Goal: Task Accomplishment & Management: Complete application form

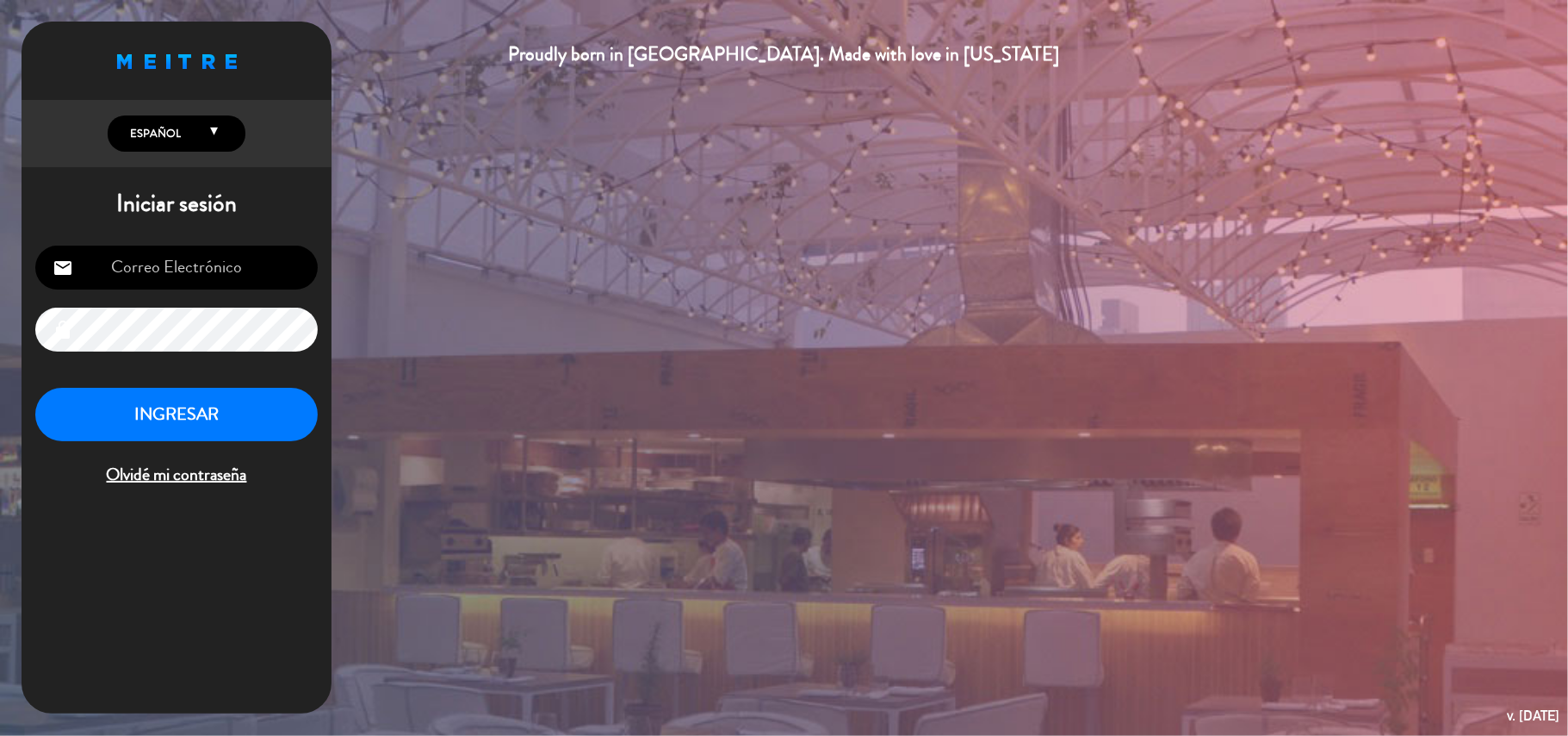
type input "[EMAIL_ADDRESS][DOMAIN_NAME]"
click at [210, 426] on button "INGRESAR" at bounding box center [176, 415] width 282 height 54
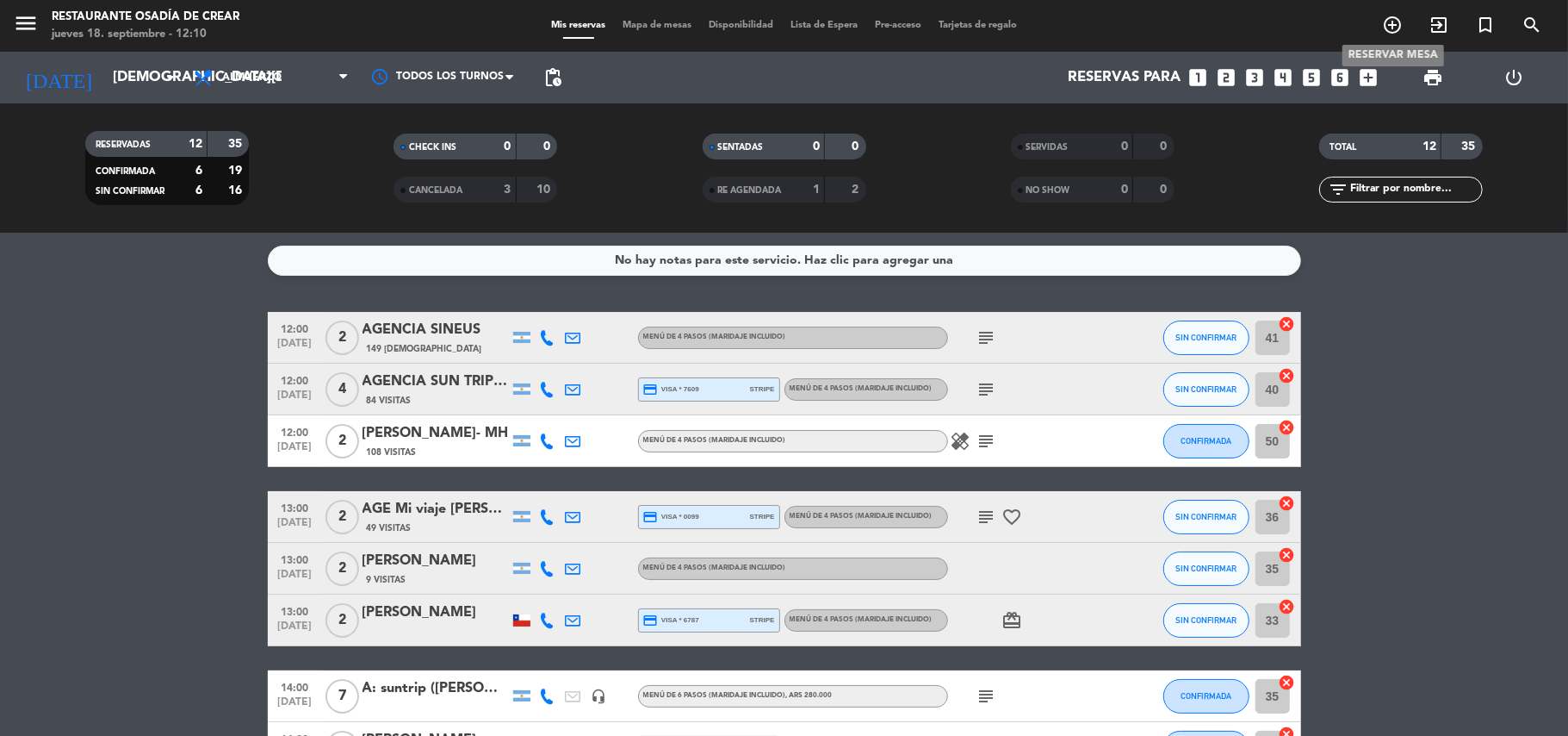
click at [1393, 22] on icon "add_circle_outline" at bounding box center [1392, 25] width 21 height 21
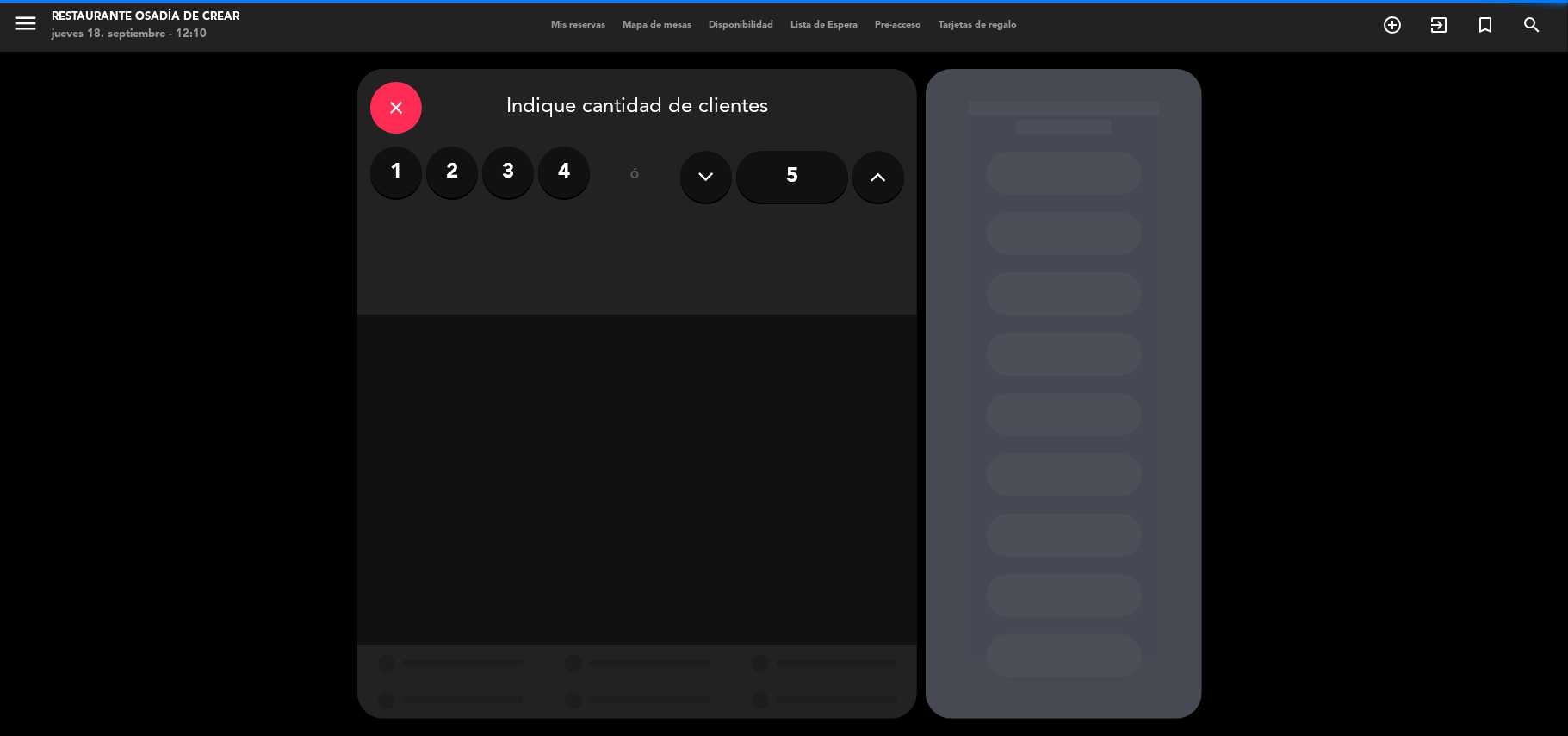
click at [878, 175] on icon at bounding box center [879, 176] width 16 height 26
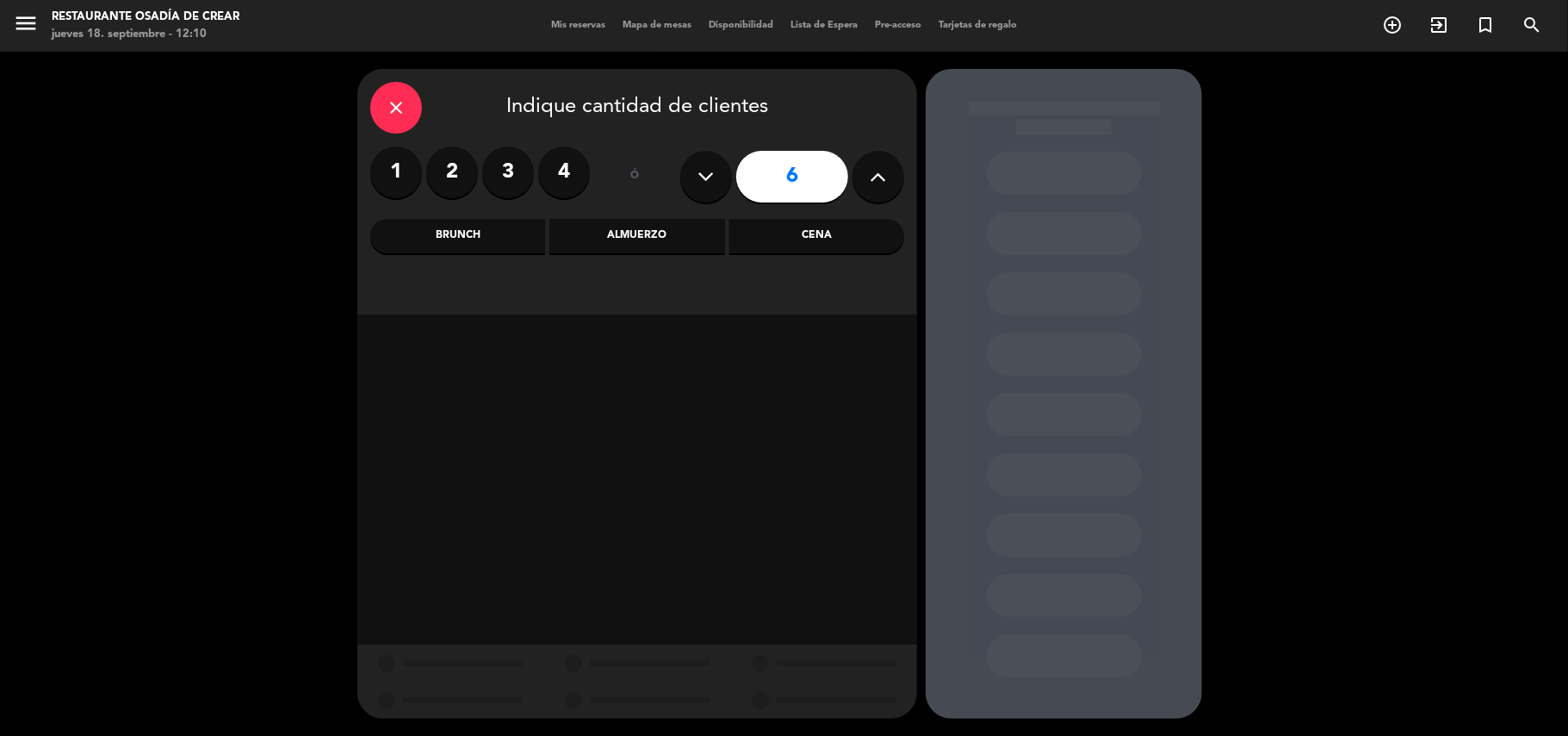
click at [878, 175] on icon at bounding box center [879, 176] width 16 height 26
type input "7"
click at [668, 236] on div "Almuerzo" at bounding box center [637, 237] width 175 height 35
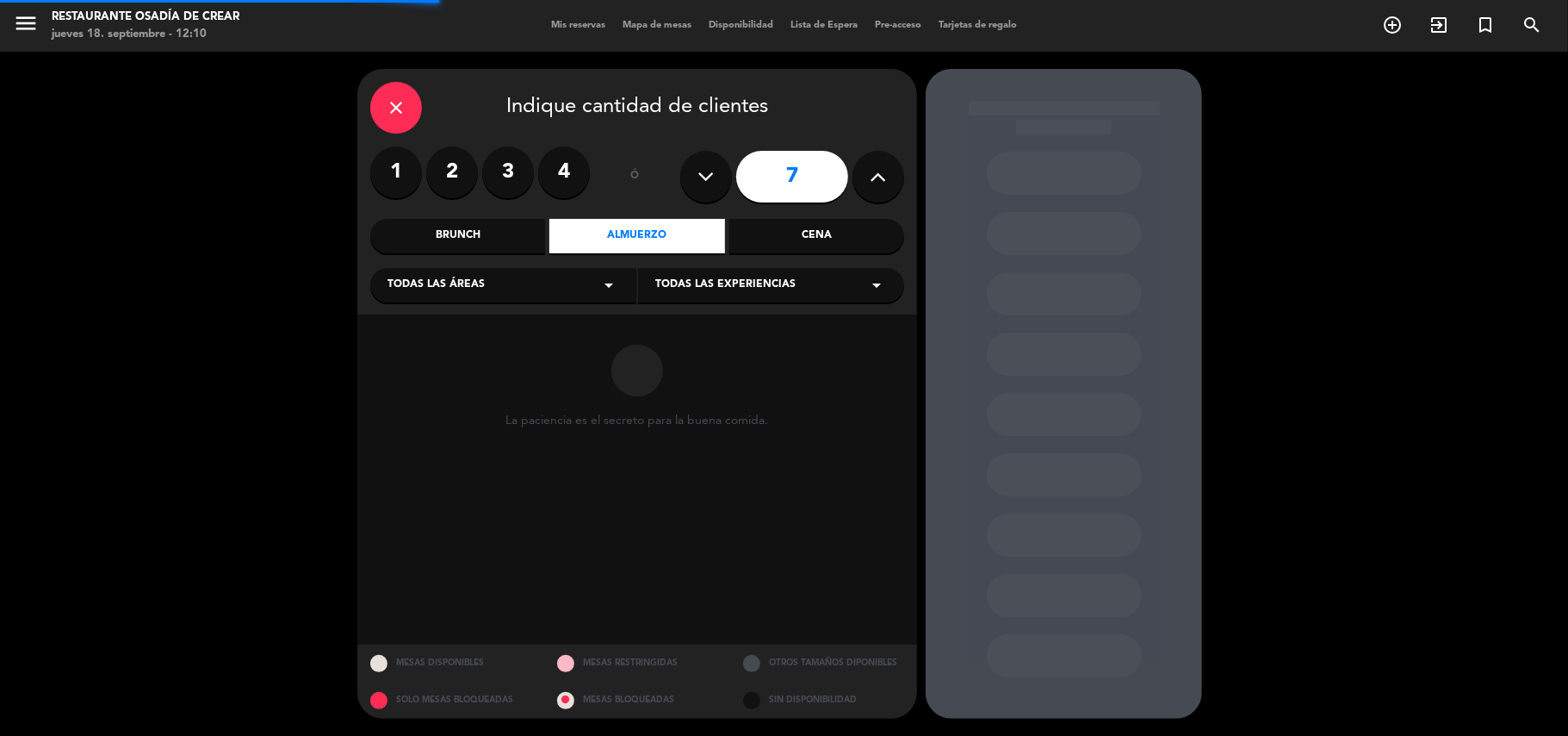
click at [675, 286] on span "Todas las experiencias" at bounding box center [726, 285] width 141 height 17
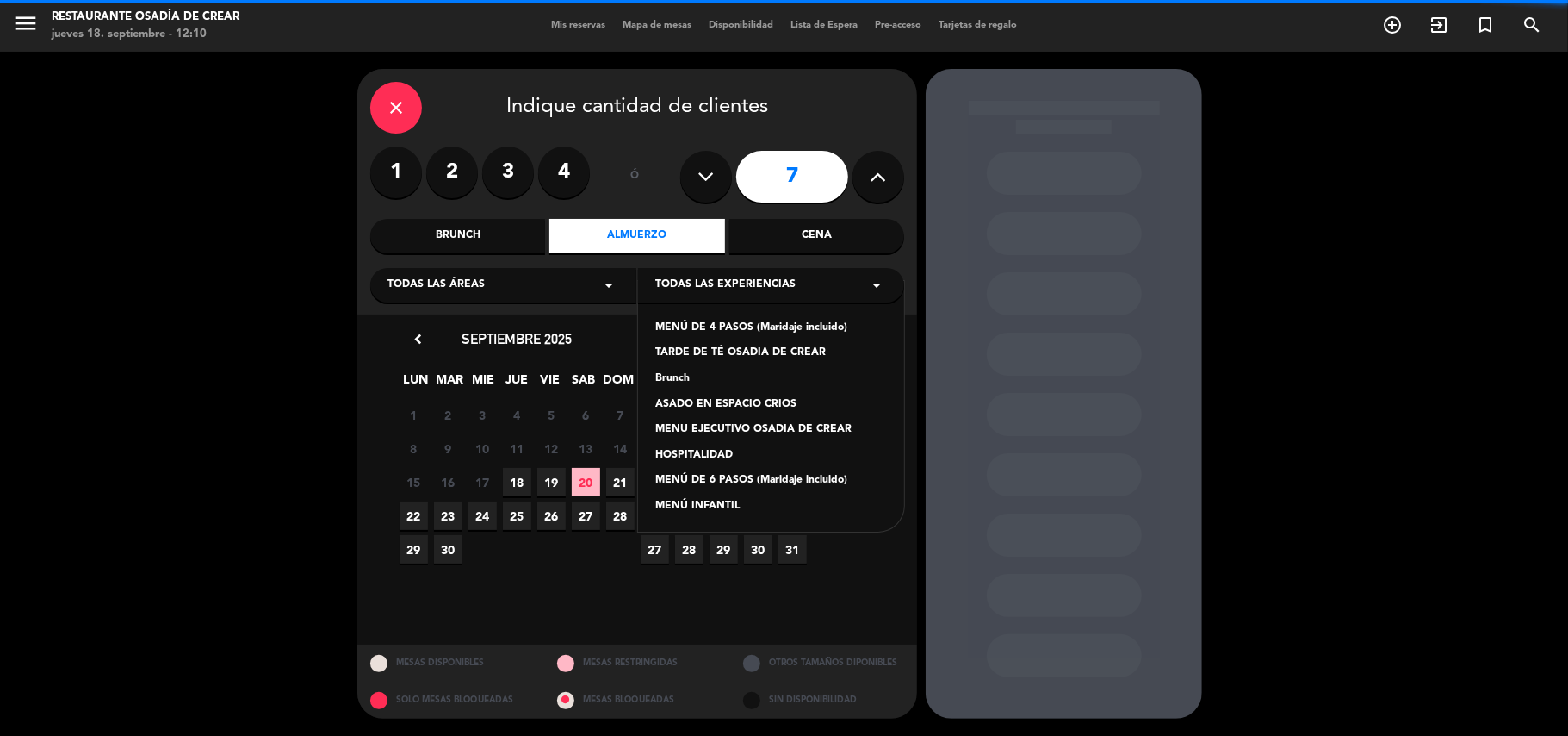
click at [714, 322] on div "MENÚ DE 4 PASOS (Maridaje incluido)" at bounding box center [771, 328] width 232 height 17
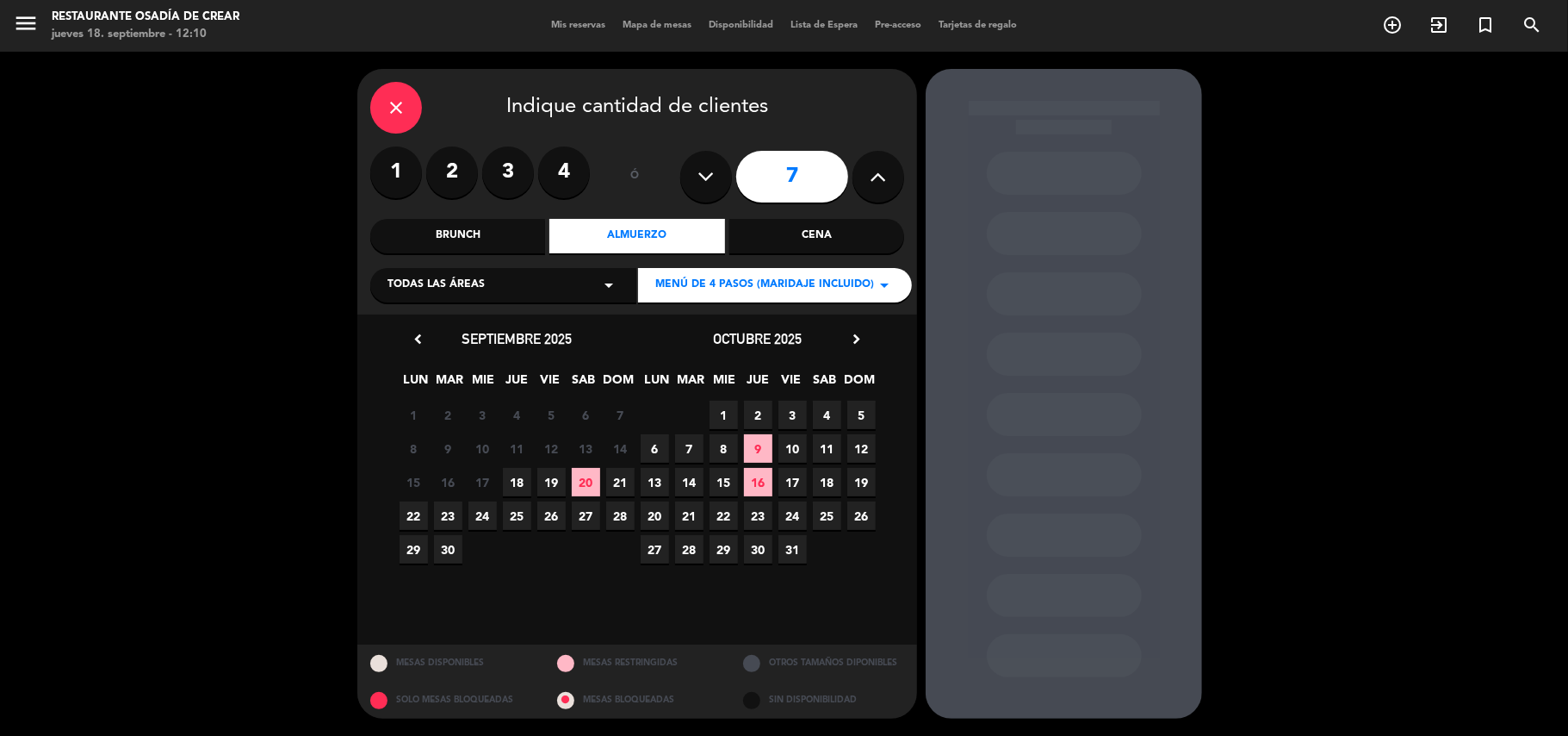
click at [482, 517] on span "24" at bounding box center [482, 515] width 28 height 28
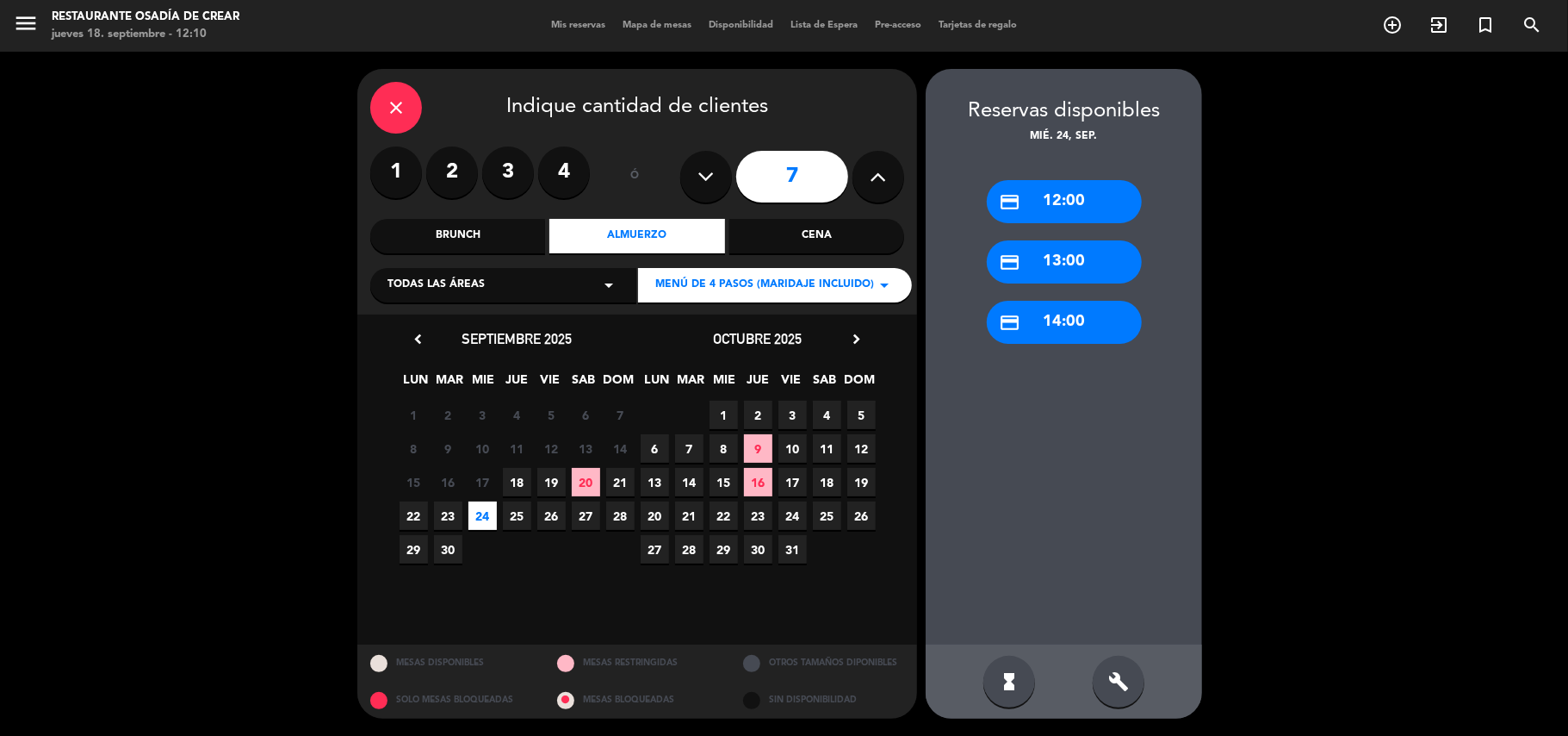
click at [1093, 260] on div "credit_card 13:00" at bounding box center [1064, 261] width 155 height 43
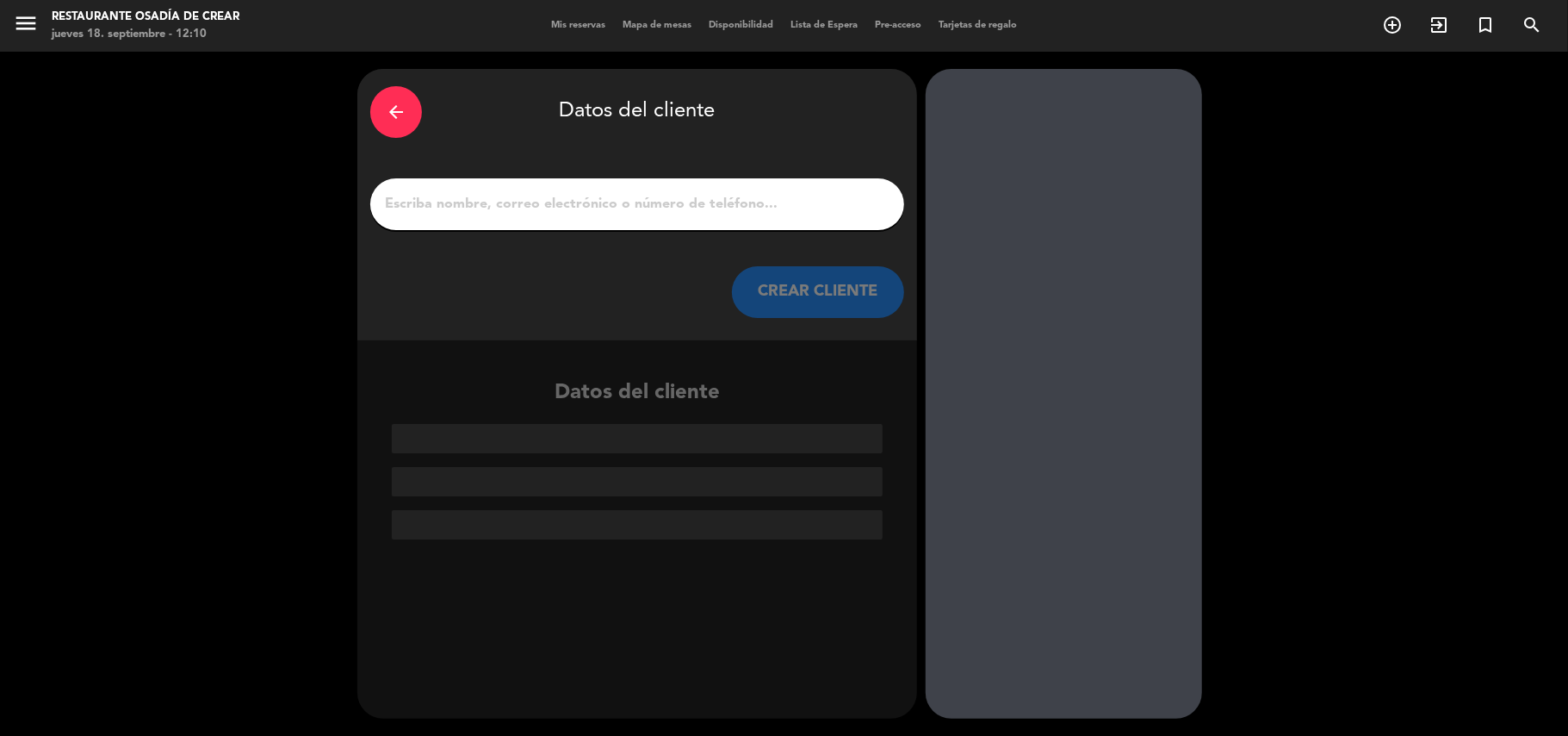
click at [820, 196] on input "1" at bounding box center [637, 204] width 508 height 24
paste input "HOSPITALIDAD LATAM Airlines"
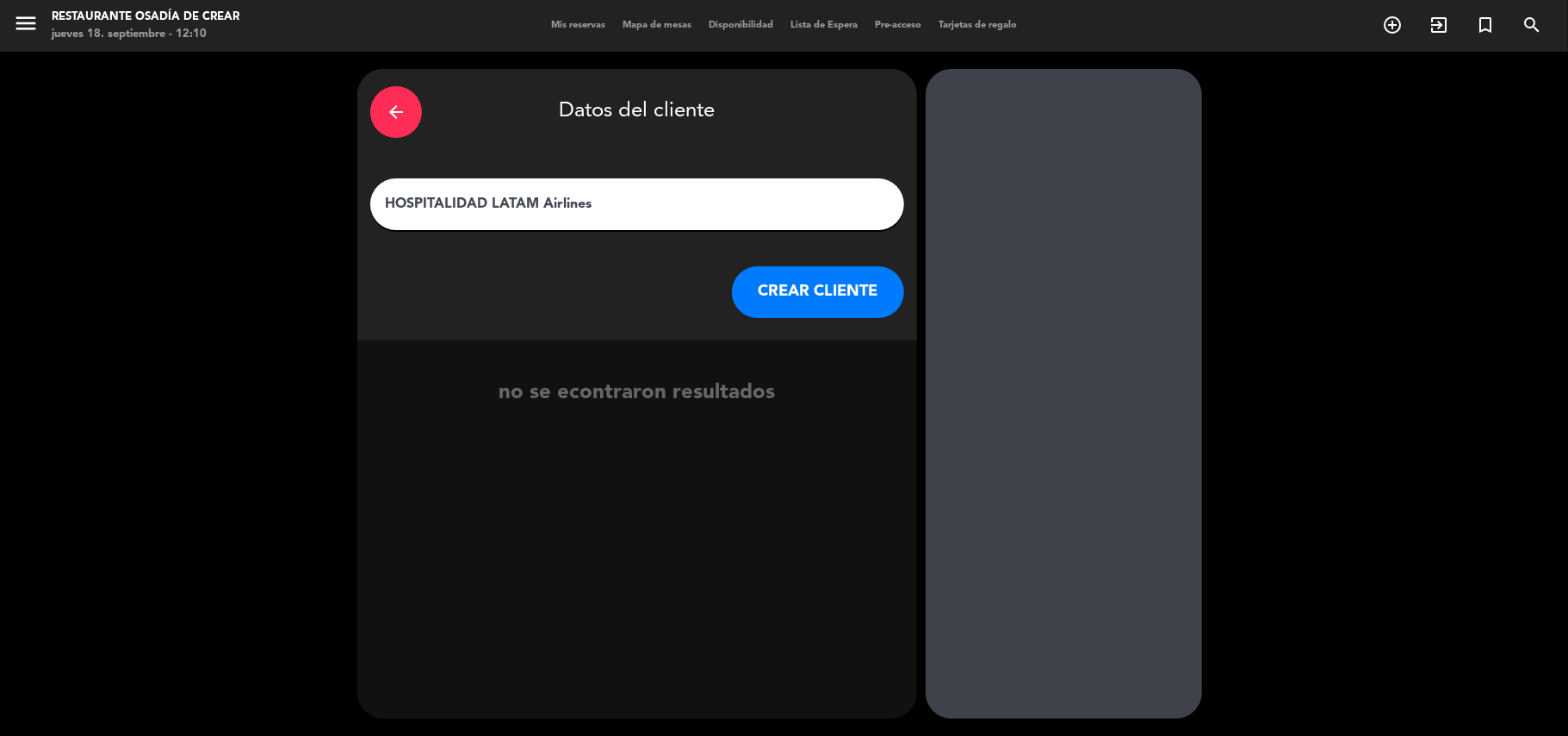
type input "HOSPITALIDAD LATAM Airlines"
click at [801, 290] on button "CREAR CLIENTE" at bounding box center [818, 292] width 172 height 52
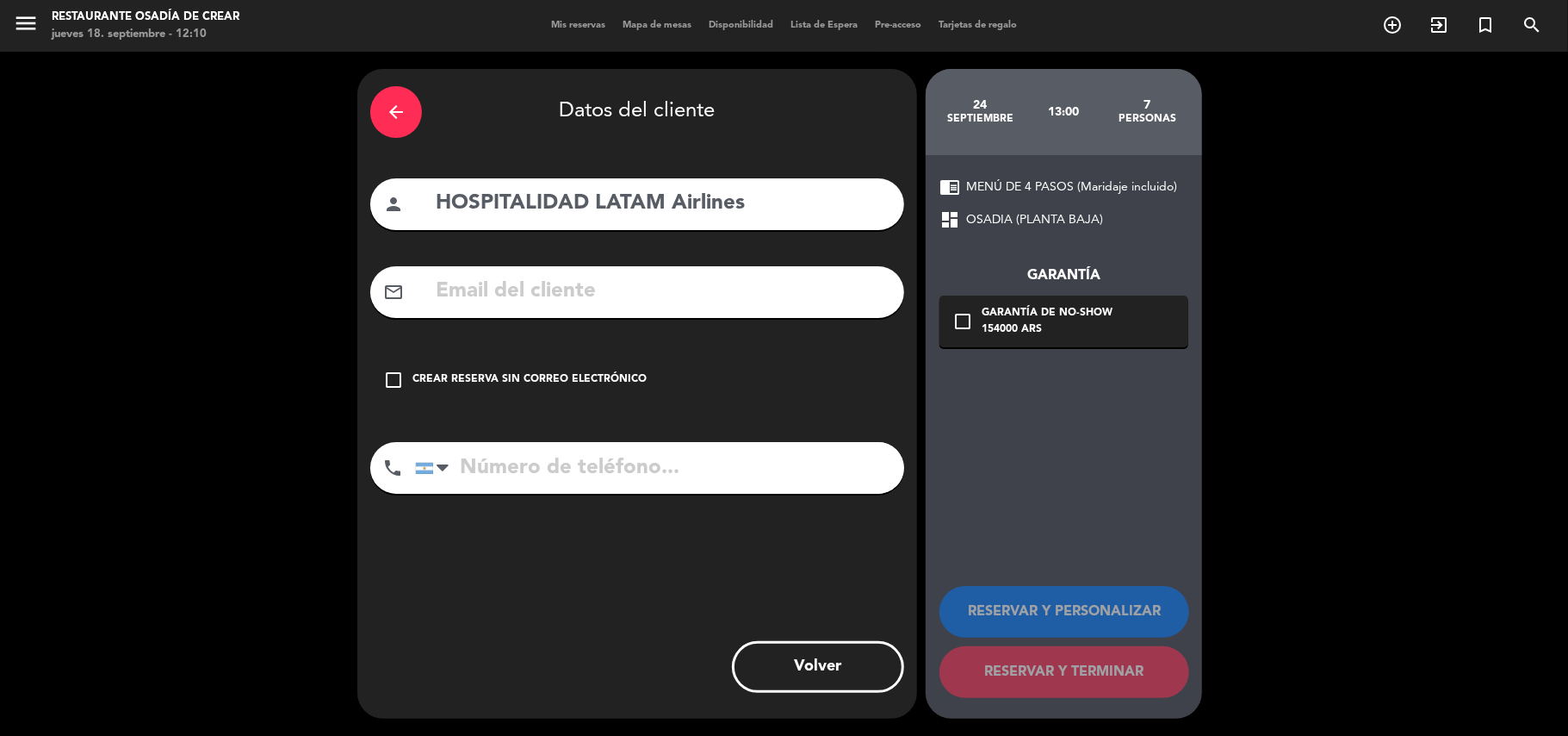
click at [618, 370] on div "check_box_outline_blank Crear reserva sin correo electrónico" at bounding box center [637, 380] width 534 height 52
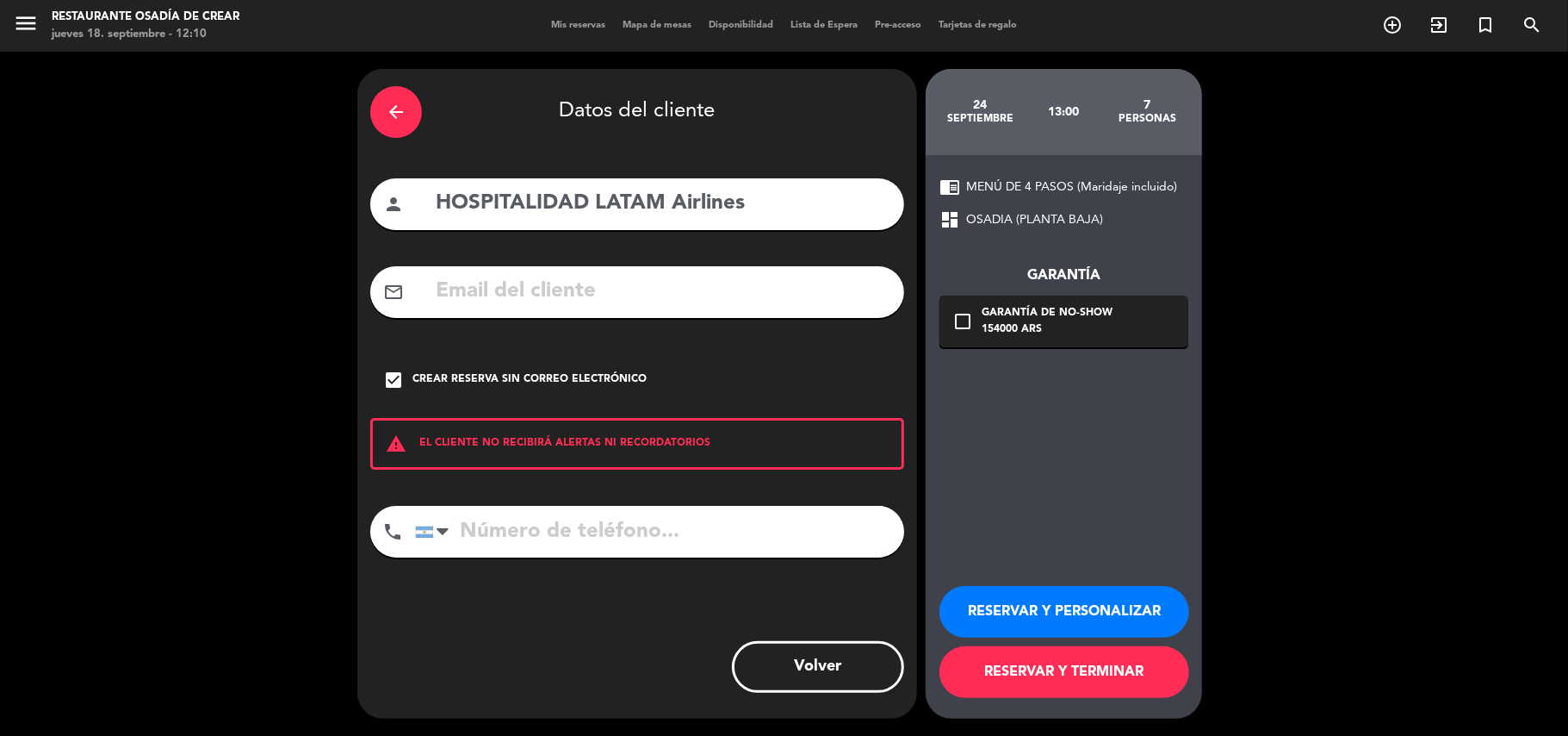
click at [993, 618] on button "RESERVAR Y PERSONALIZAR" at bounding box center [1064, 612] width 250 height 52
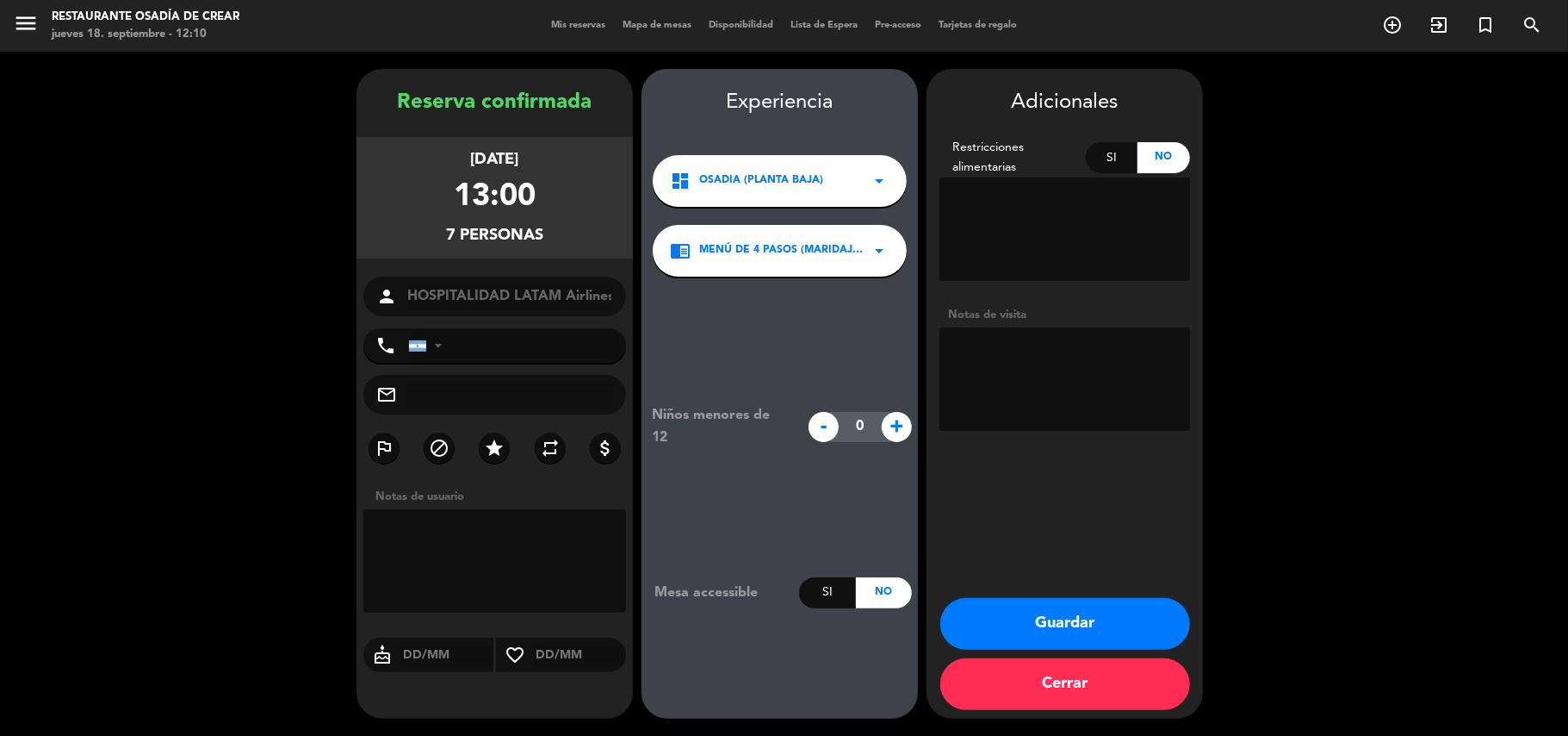
click at [986, 359] on textarea at bounding box center [1064, 379] width 251 height 103
paste textarea "Loremipsumd s: -Ametc Adipisci (Elit Seddoei) -Tempor Incididunt Utlaboree (Dol…"
type textarea "Loremipsumd s: -Ametc Adipisci (Elit Seddoei) -Tempor Incididunt Utlaboree (Dol…"
click at [1070, 615] on button "Guardar" at bounding box center [1065, 624] width 250 height 52
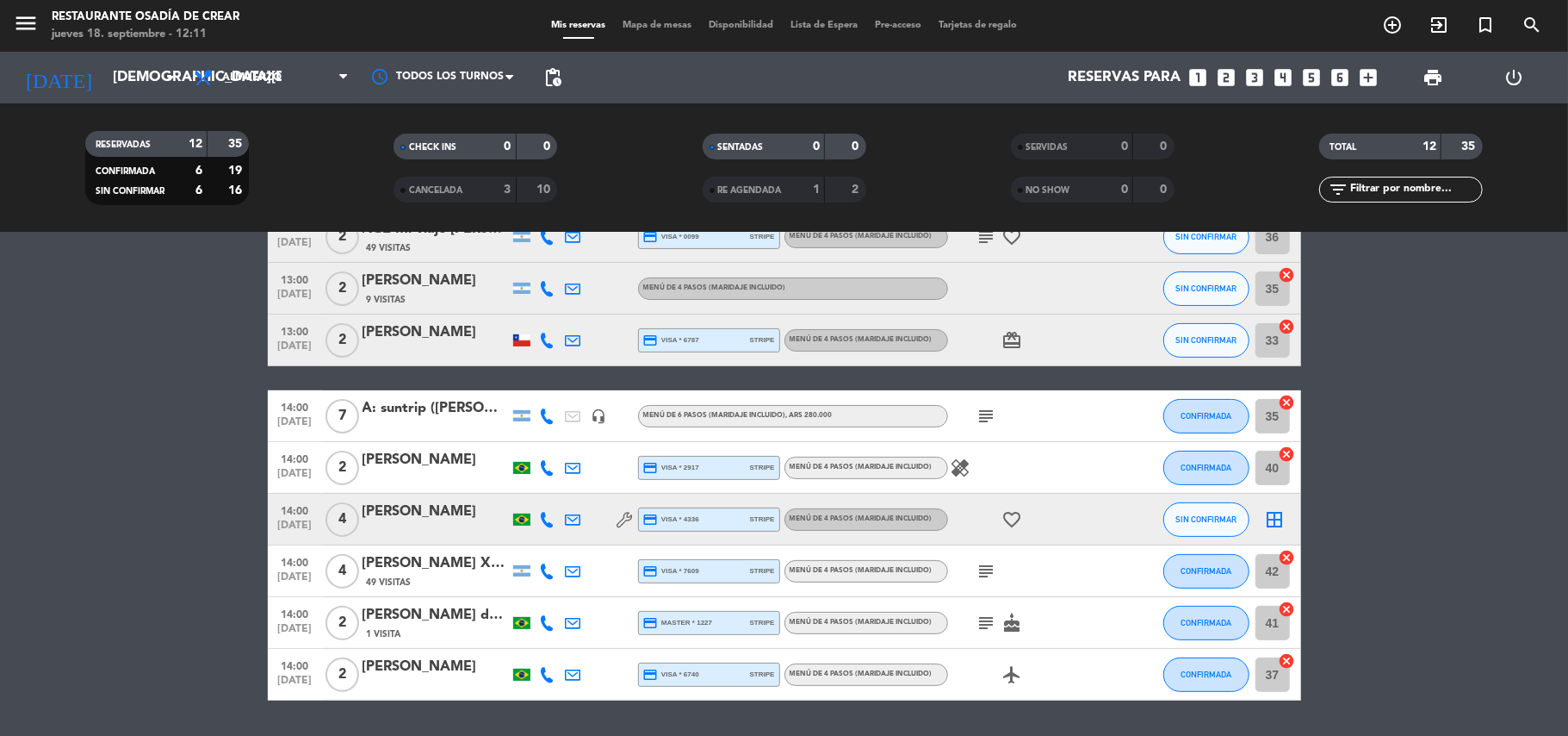
scroll to position [281, 0]
click at [291, 415] on span "[DATE]" at bounding box center [295, 426] width 43 height 20
click at [184, 469] on bookings-row "12:00 [DATE] 2 AGENCIA [PERSON_NAME] 149 Visitas MENÚ DE 4 PASOS (Maridaje incl…" at bounding box center [784, 365] width 1568 height 668
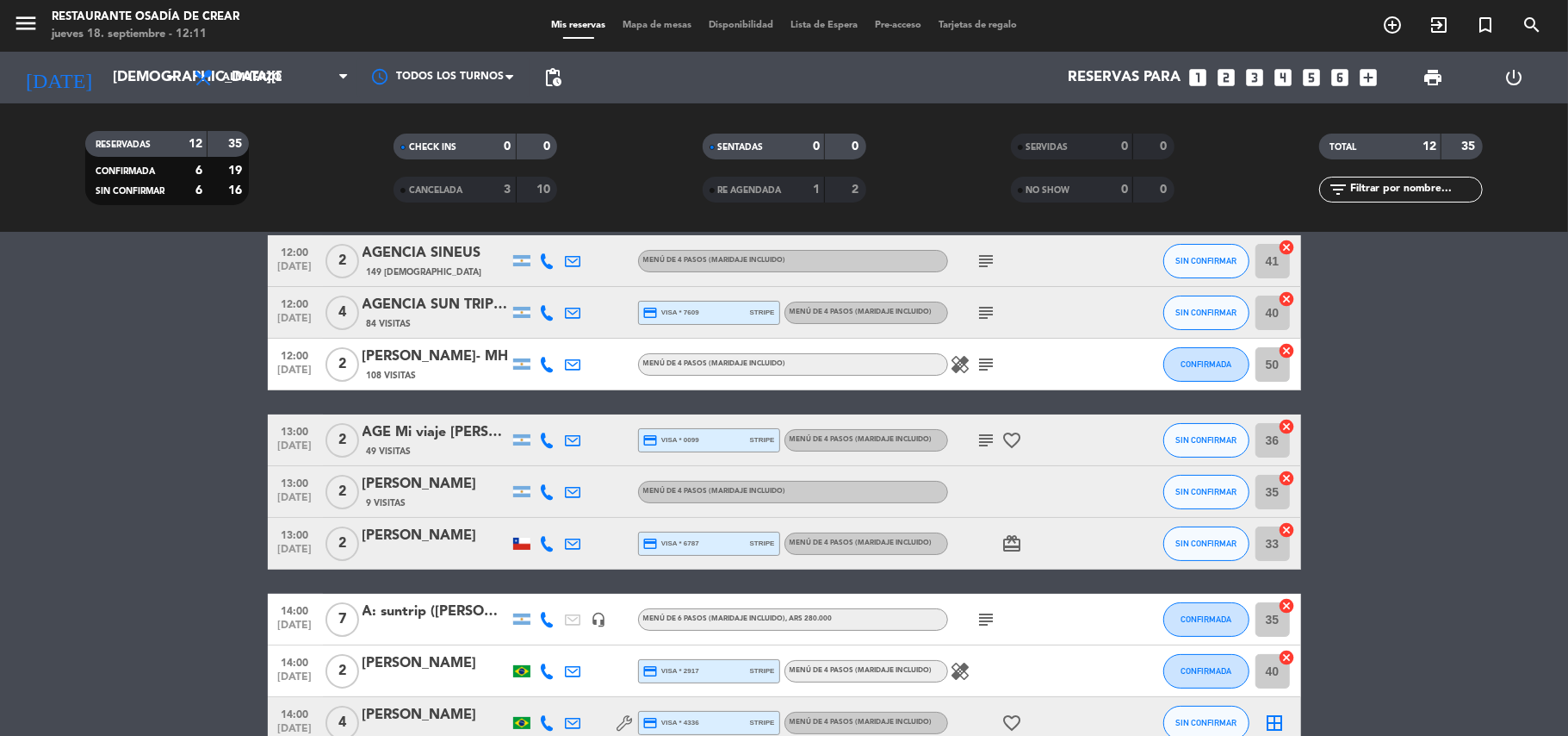
scroll to position [0, 0]
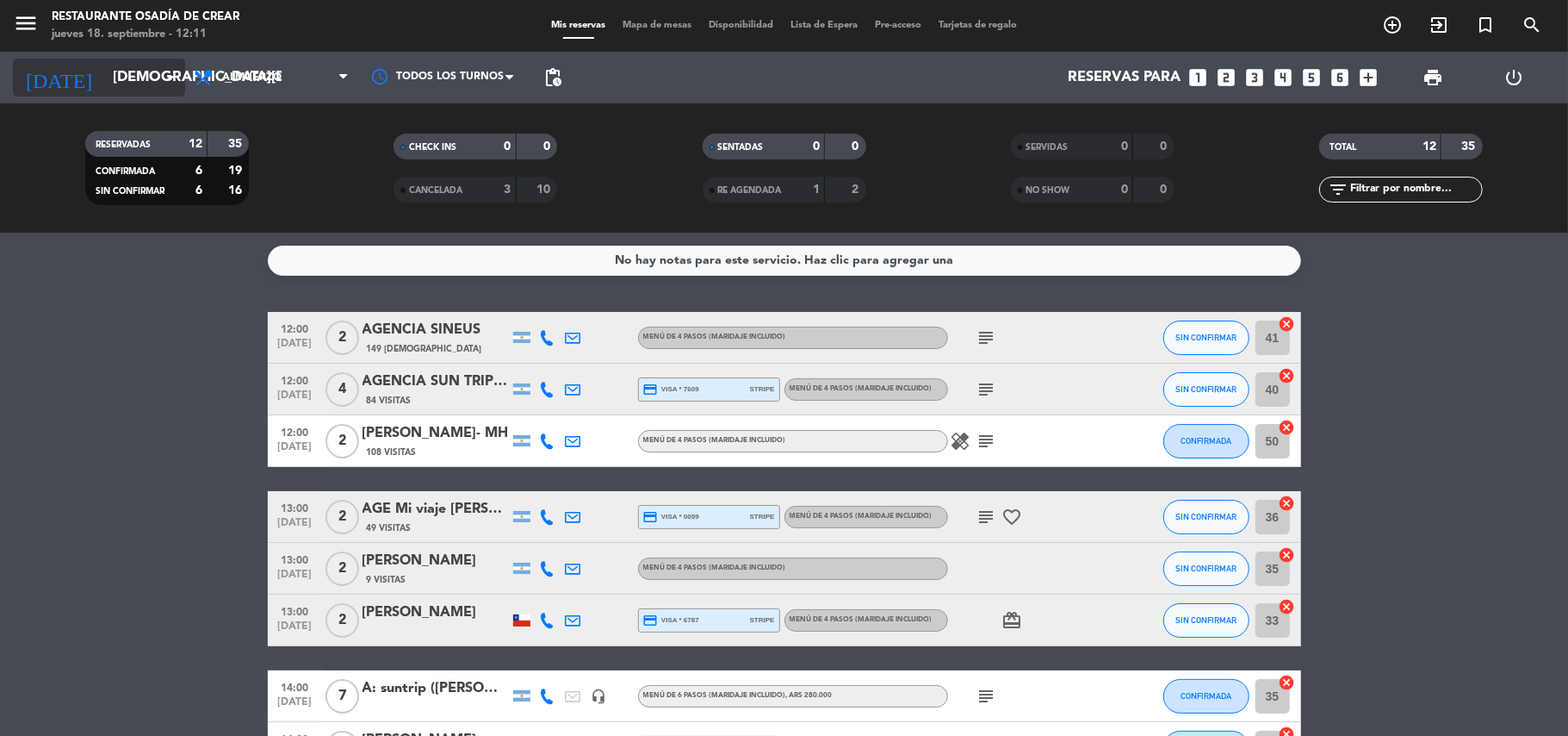
click at [104, 84] on input "[DEMOGRAPHIC_DATA][DATE]" at bounding box center [197, 78] width 186 height 34
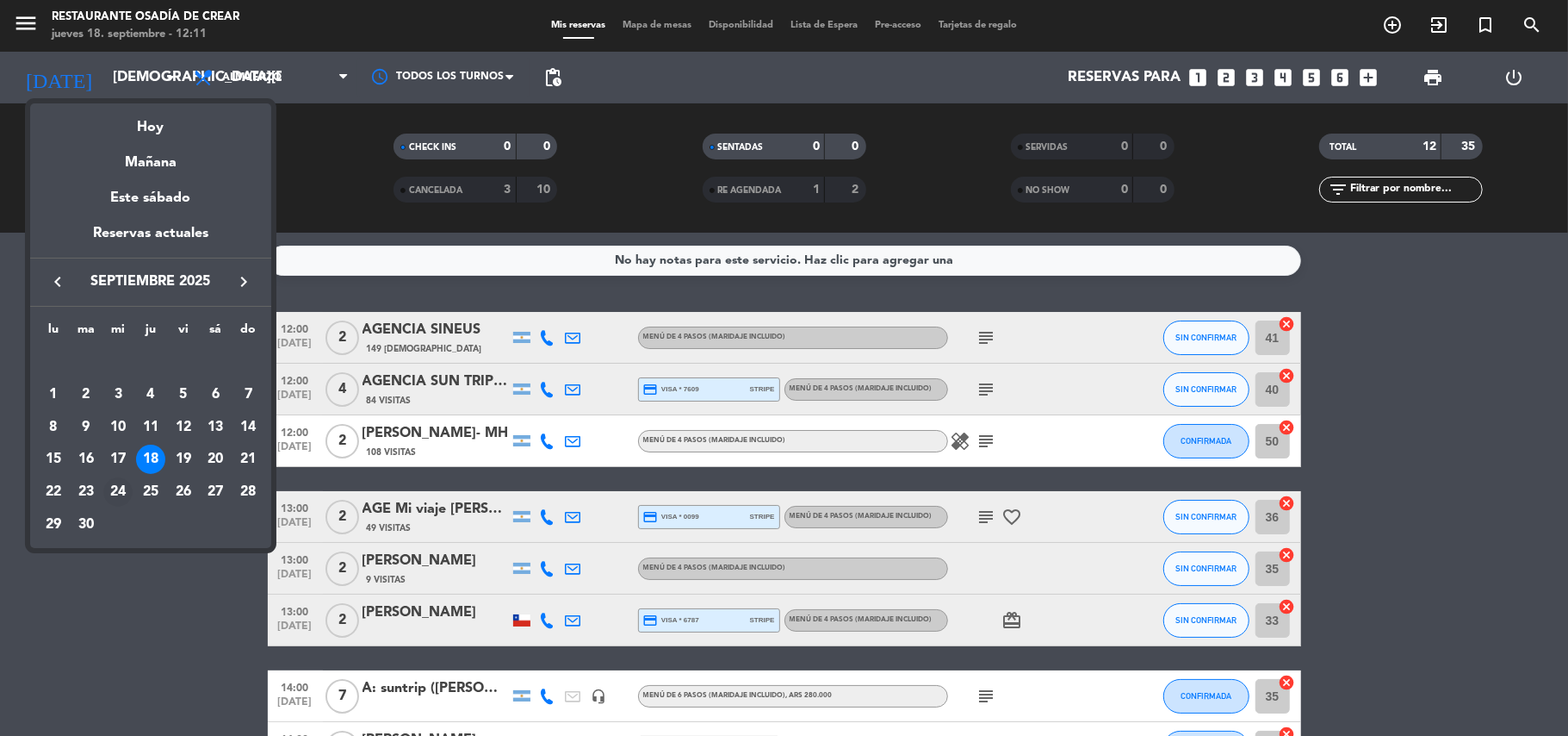
click at [120, 495] on div "24" at bounding box center [118, 492] width 29 height 29
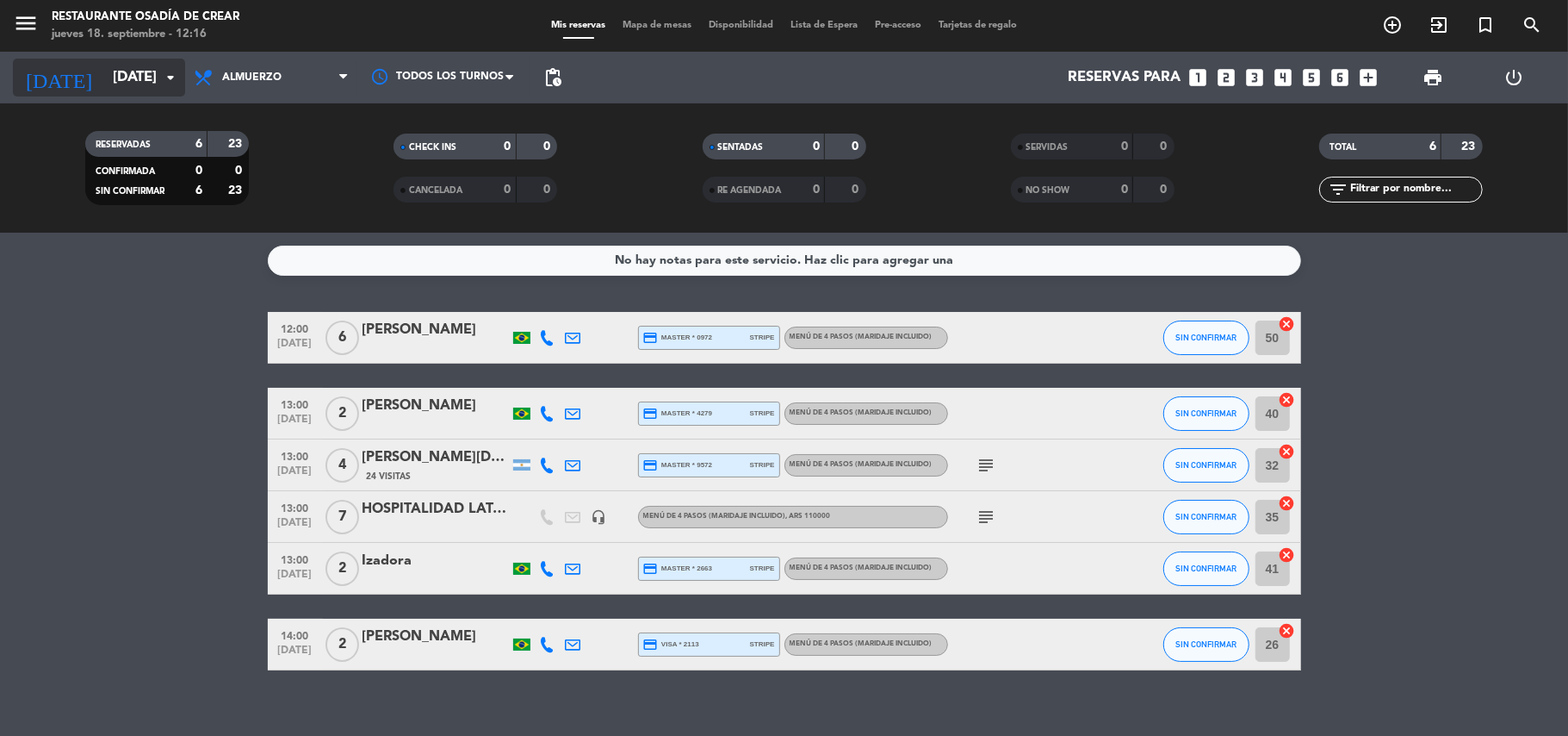
click at [104, 68] on input "[DATE]" at bounding box center [197, 78] width 186 height 34
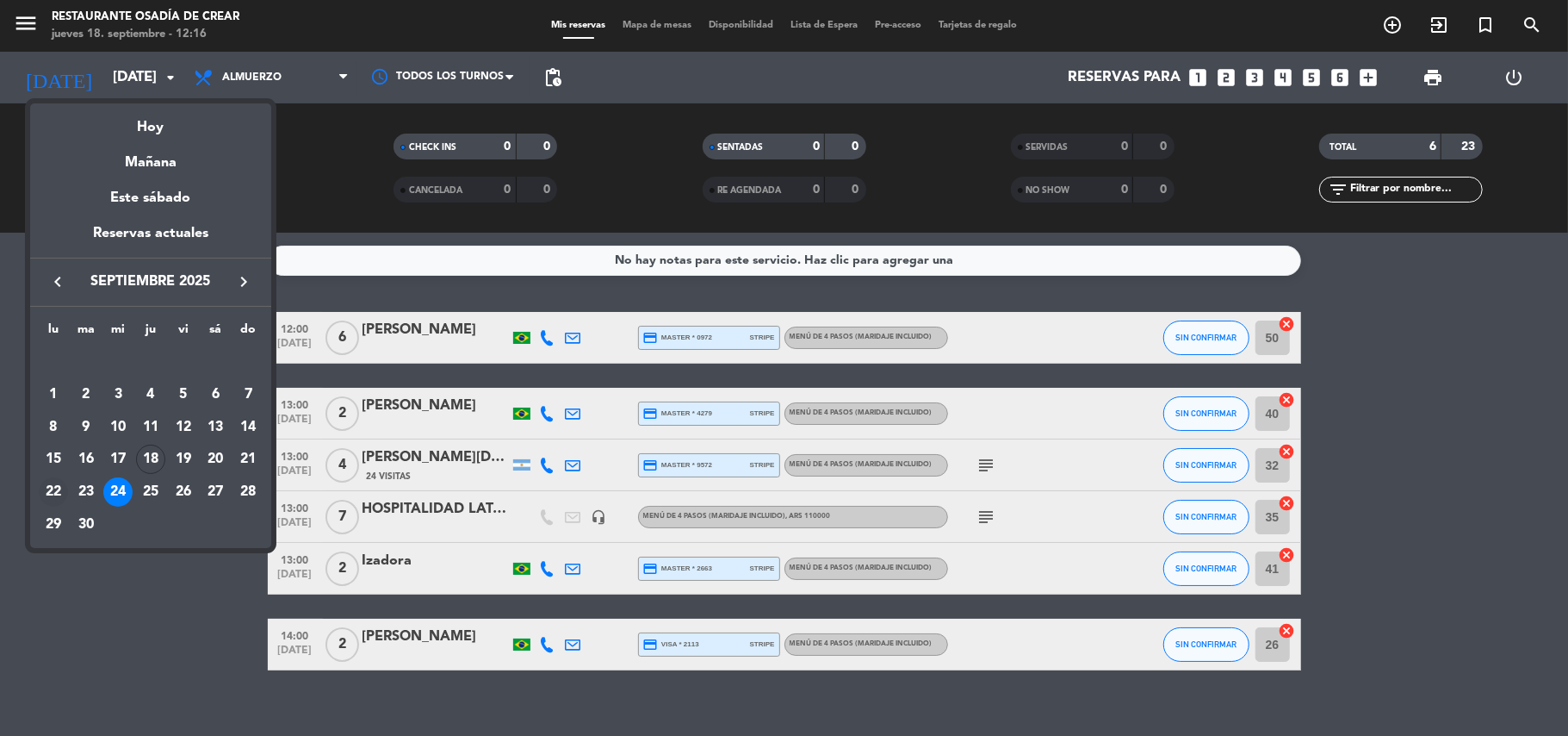
click at [56, 486] on div "22" at bounding box center [53, 492] width 29 height 29
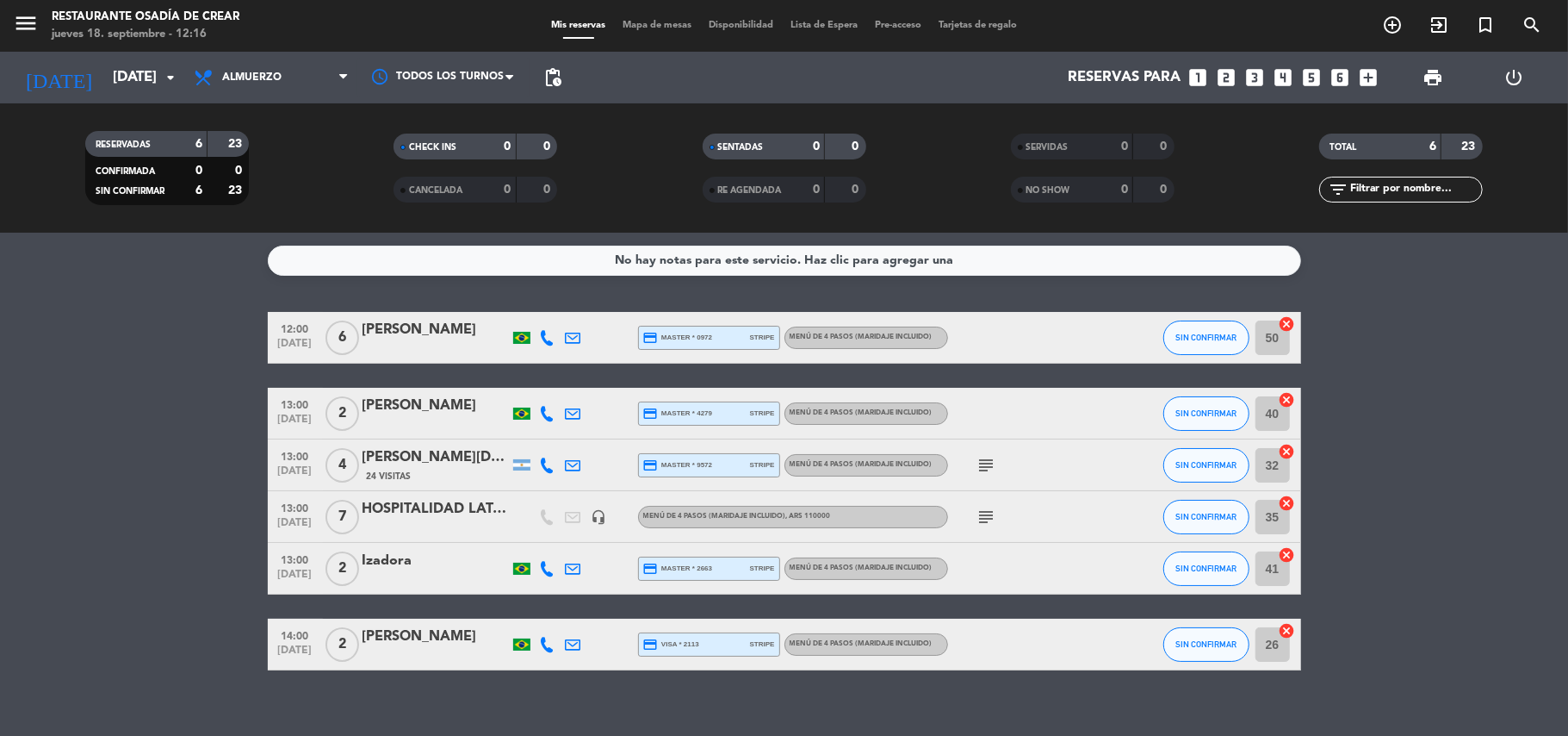
type input "[DATE]"
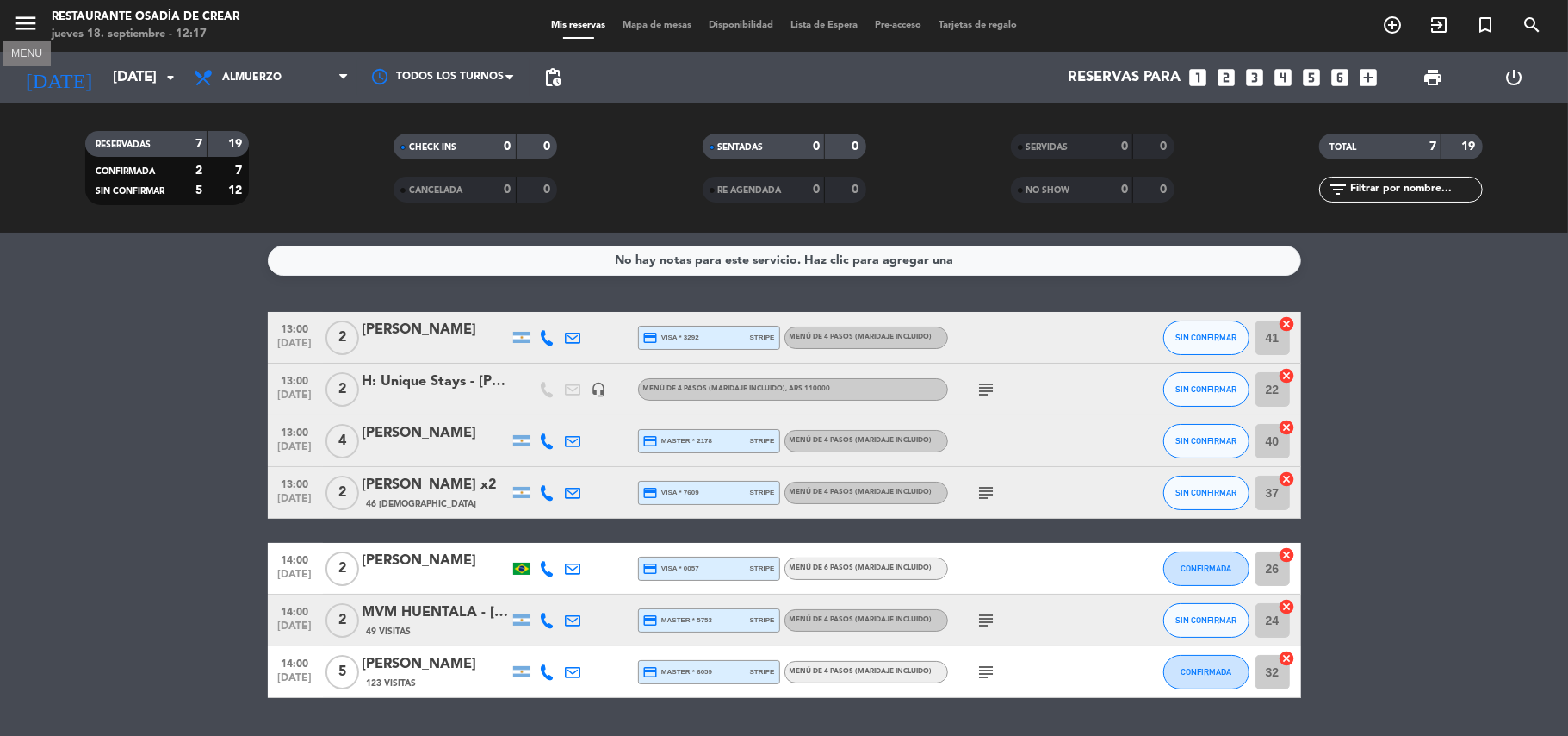
click at [25, 19] on icon "menu" at bounding box center [26, 23] width 26 height 26
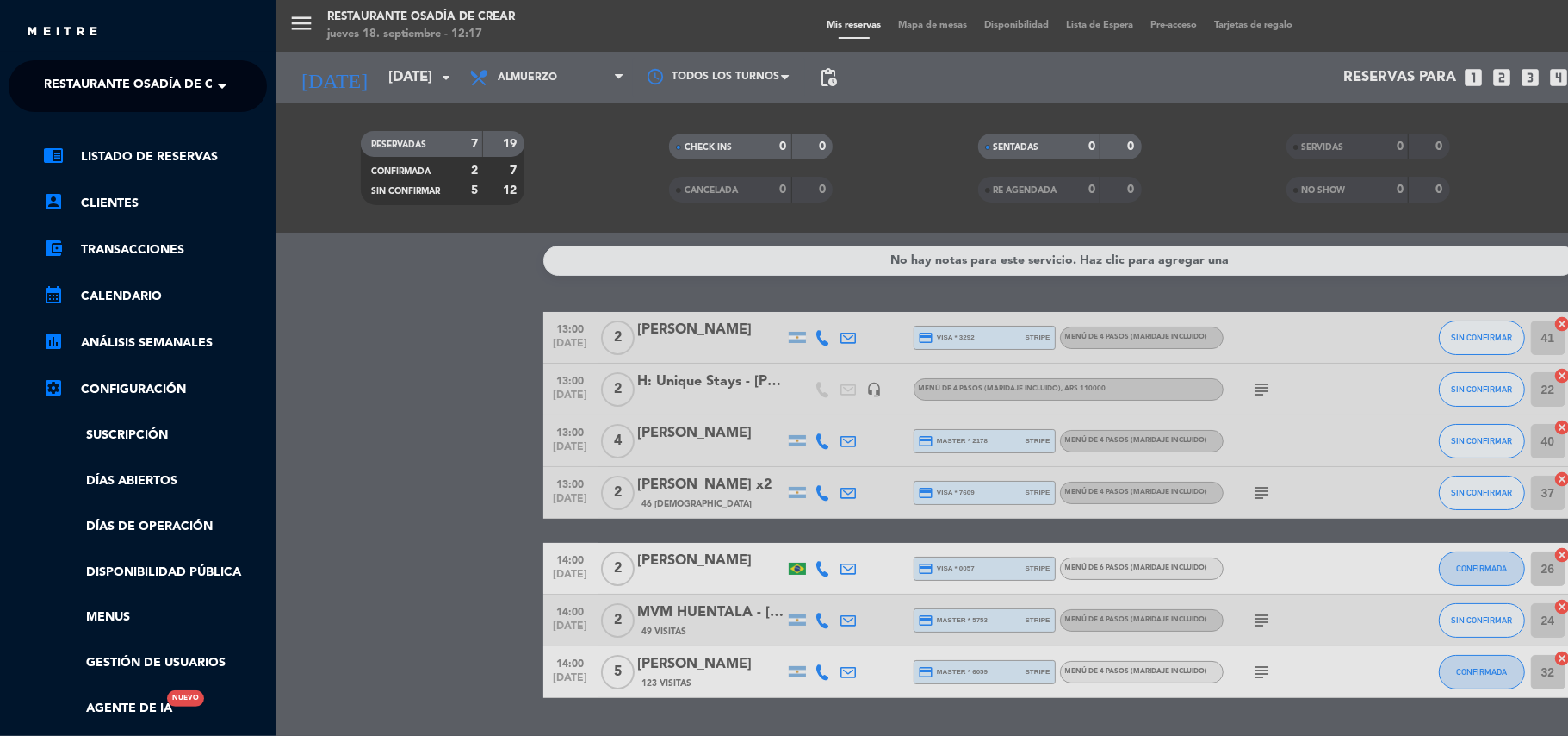
click at [142, 88] on span "Restaurante Osadía de Crear" at bounding box center [144, 87] width 202 height 37
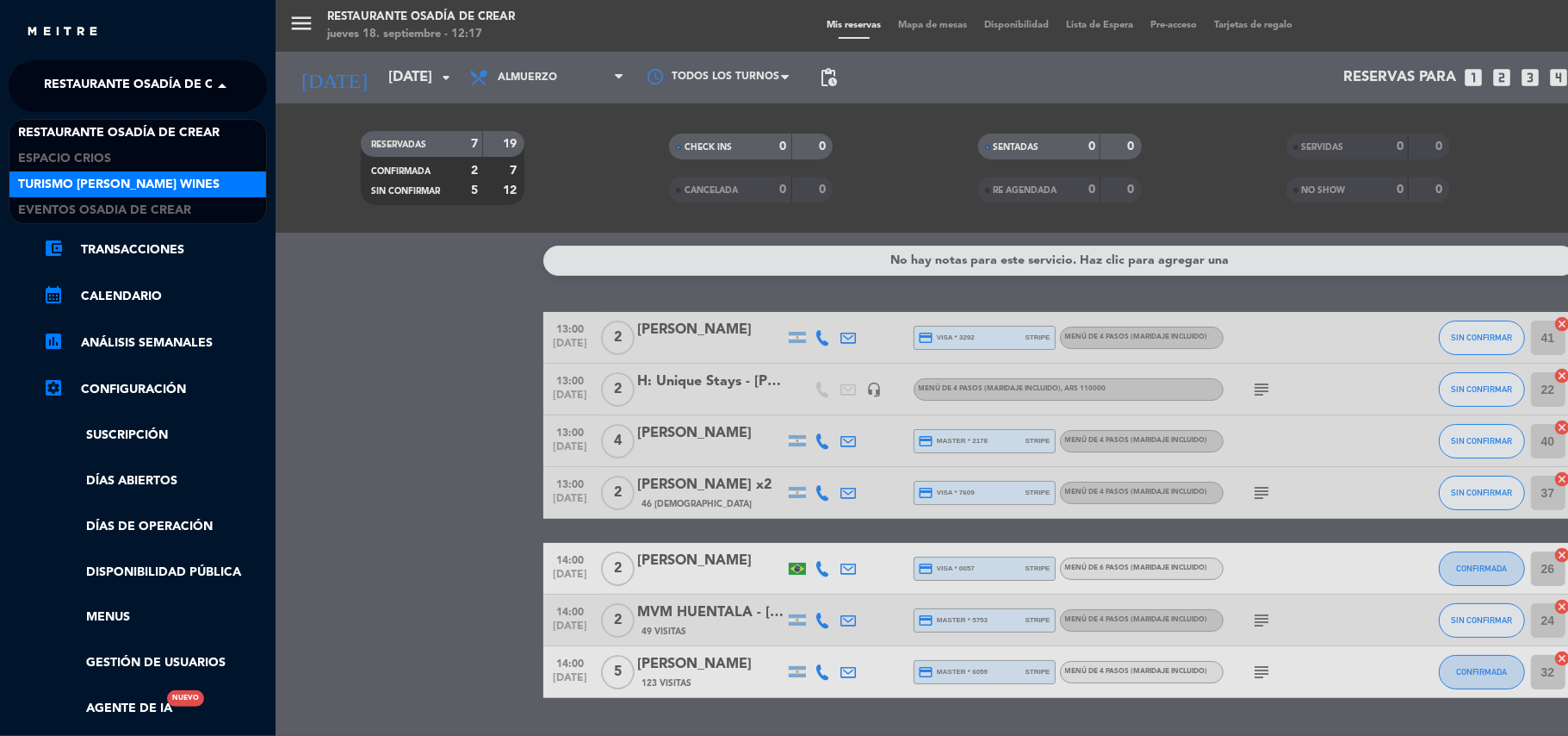
click at [140, 175] on span "Turismo [PERSON_NAME] Wines" at bounding box center [119, 185] width 202 height 20
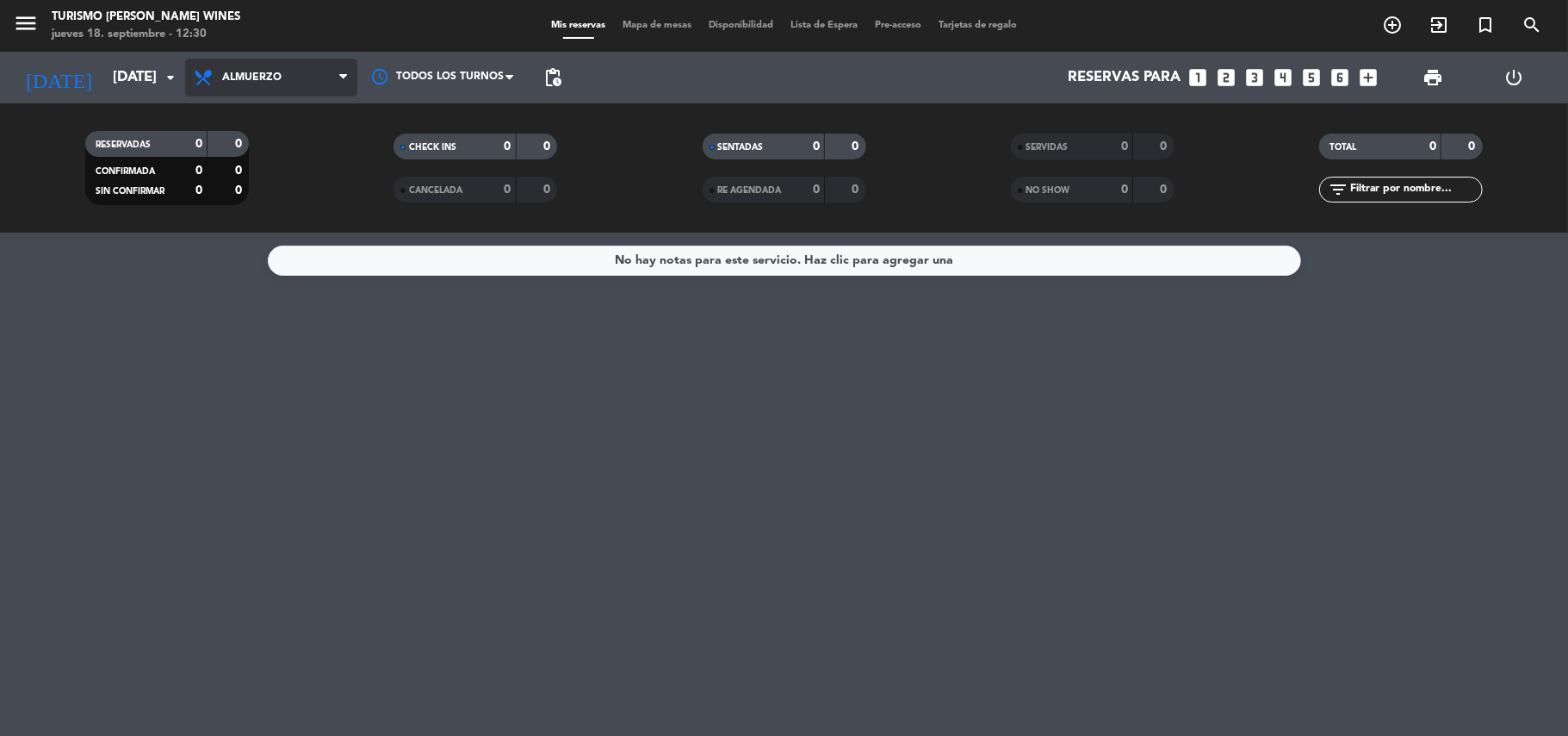
click at [298, 80] on span "Almuerzo" at bounding box center [271, 78] width 172 height 38
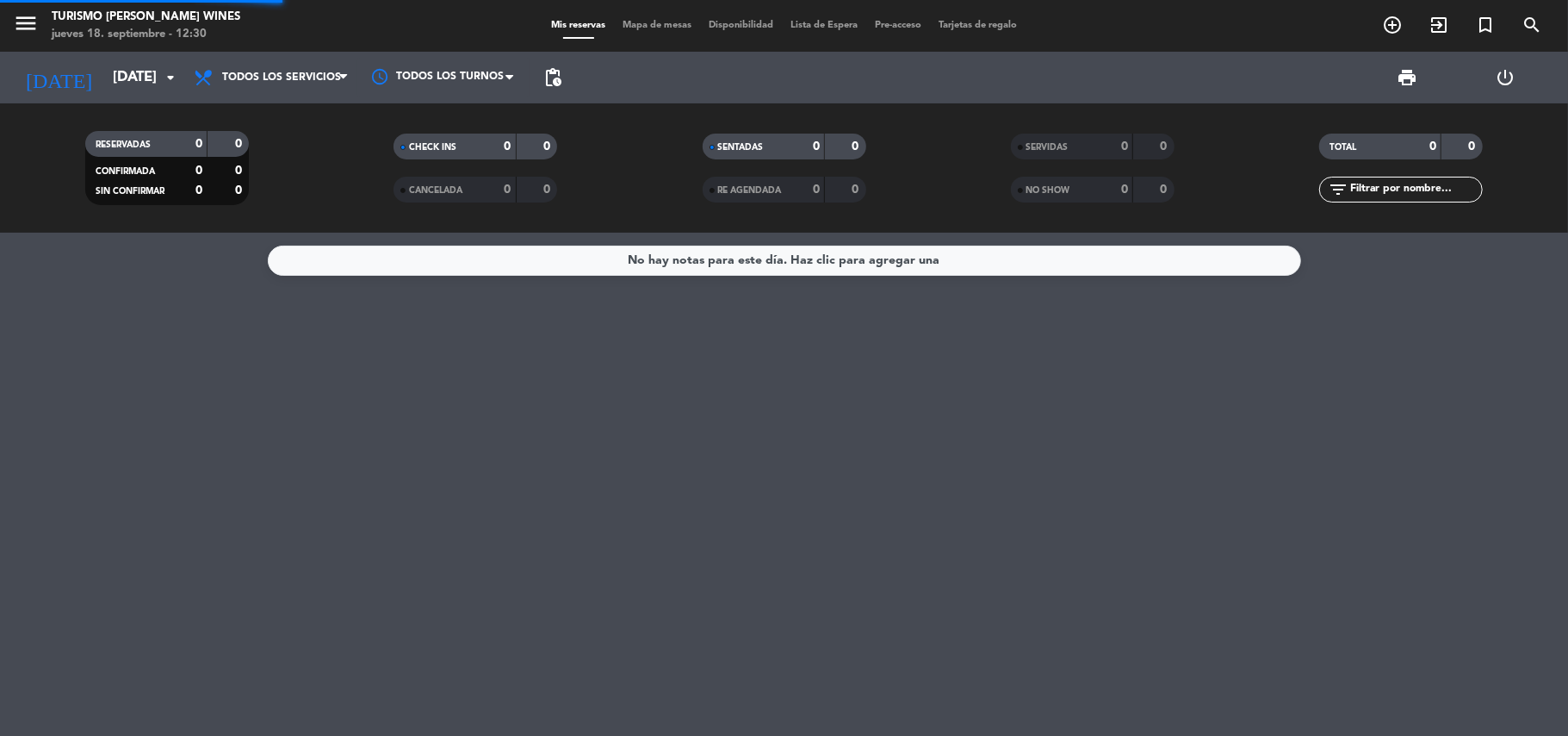
click at [281, 114] on div "menu Turismo [PERSON_NAME] Wines [DATE] 18. septiembre - 12:30 Mis reservas Map…" at bounding box center [784, 116] width 1568 height 233
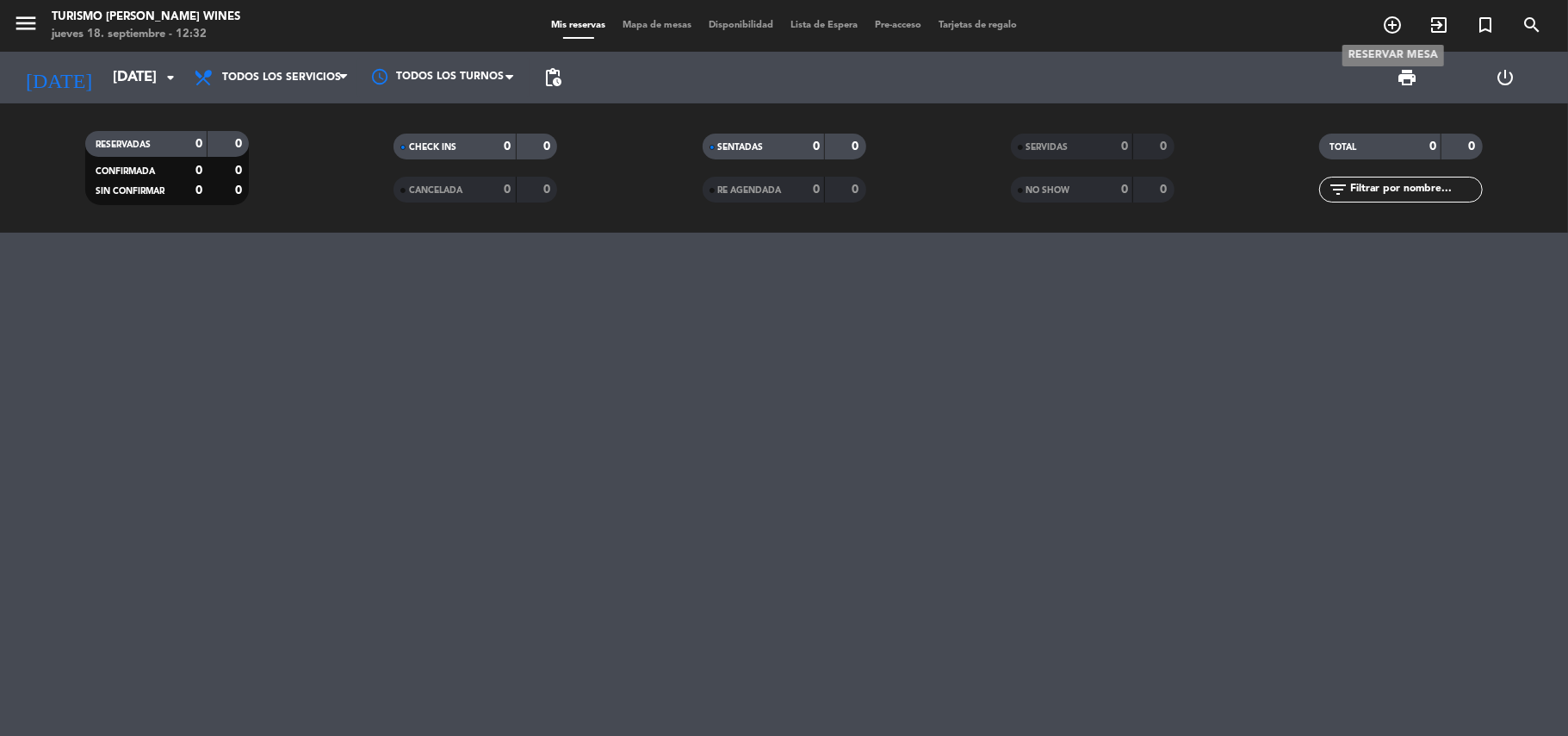
click at [1396, 22] on icon "add_circle_outline" at bounding box center [1392, 25] width 21 height 21
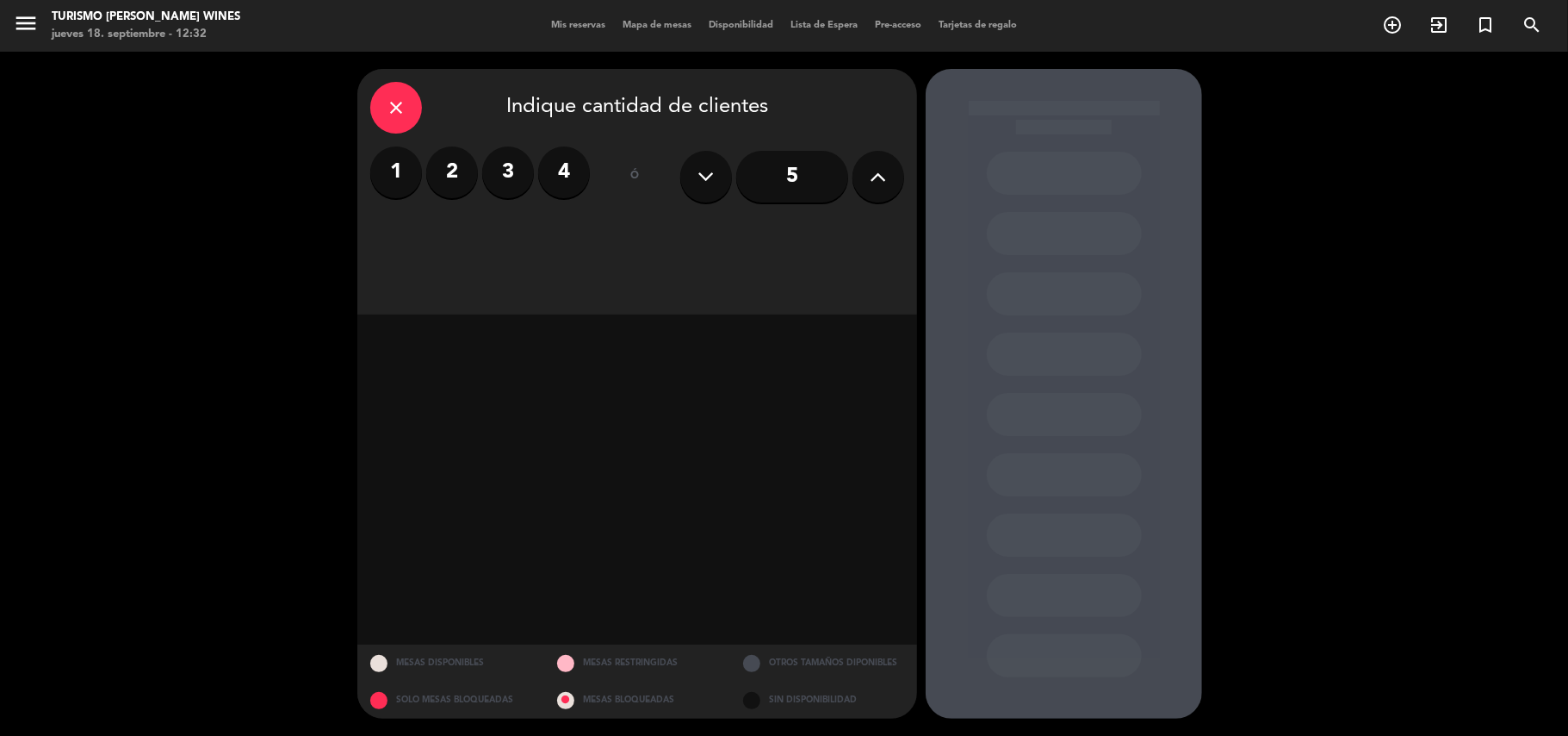
click at [873, 180] on icon at bounding box center [879, 176] width 16 height 26
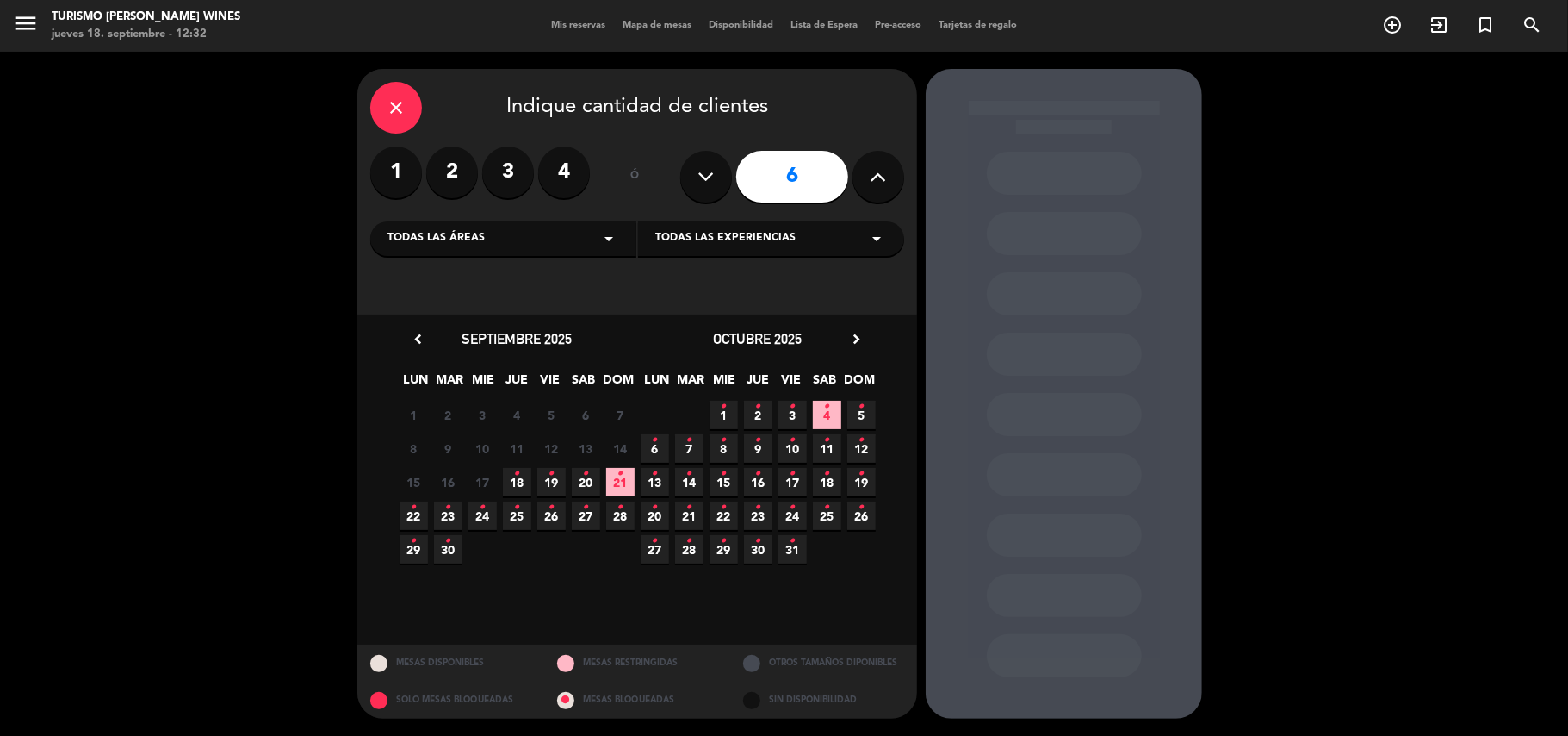
click at [582, 242] on div "Todas las áreas arrow_drop_down" at bounding box center [504, 238] width 267 height 35
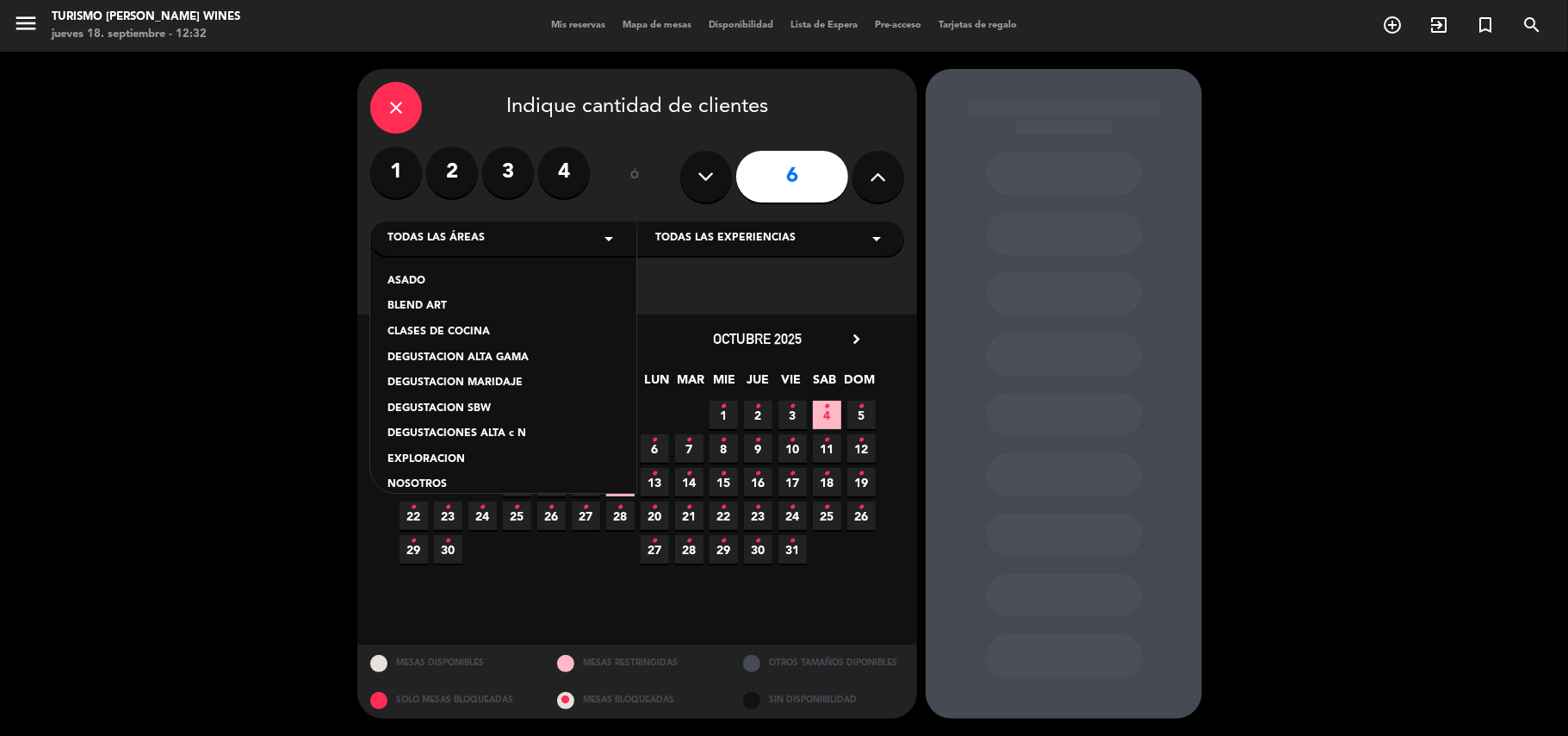
click at [583, 242] on div "Todas las áreas arrow_drop_down" at bounding box center [504, 238] width 267 height 35
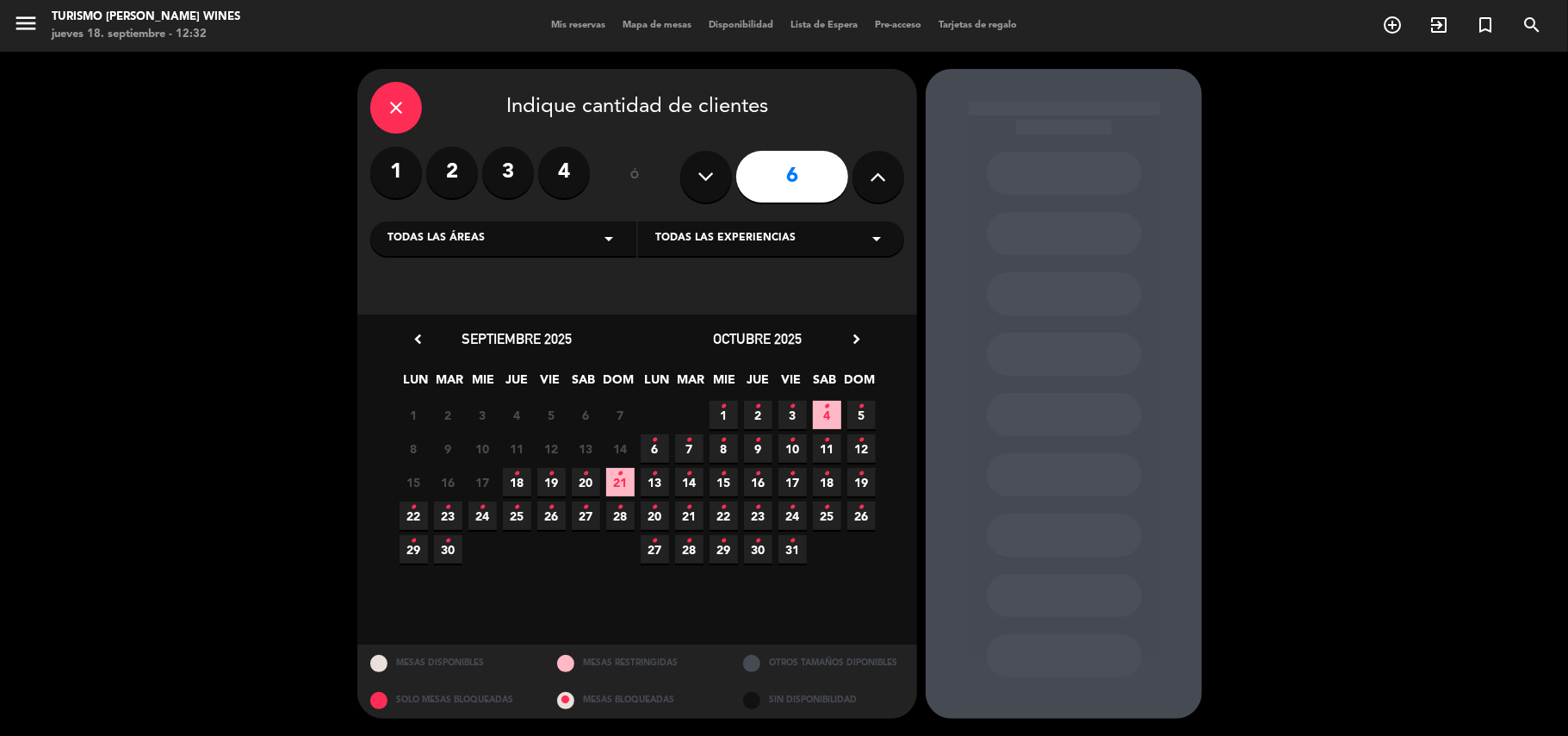
click at [714, 236] on span "Todas las experiencias" at bounding box center [726, 238] width 141 height 17
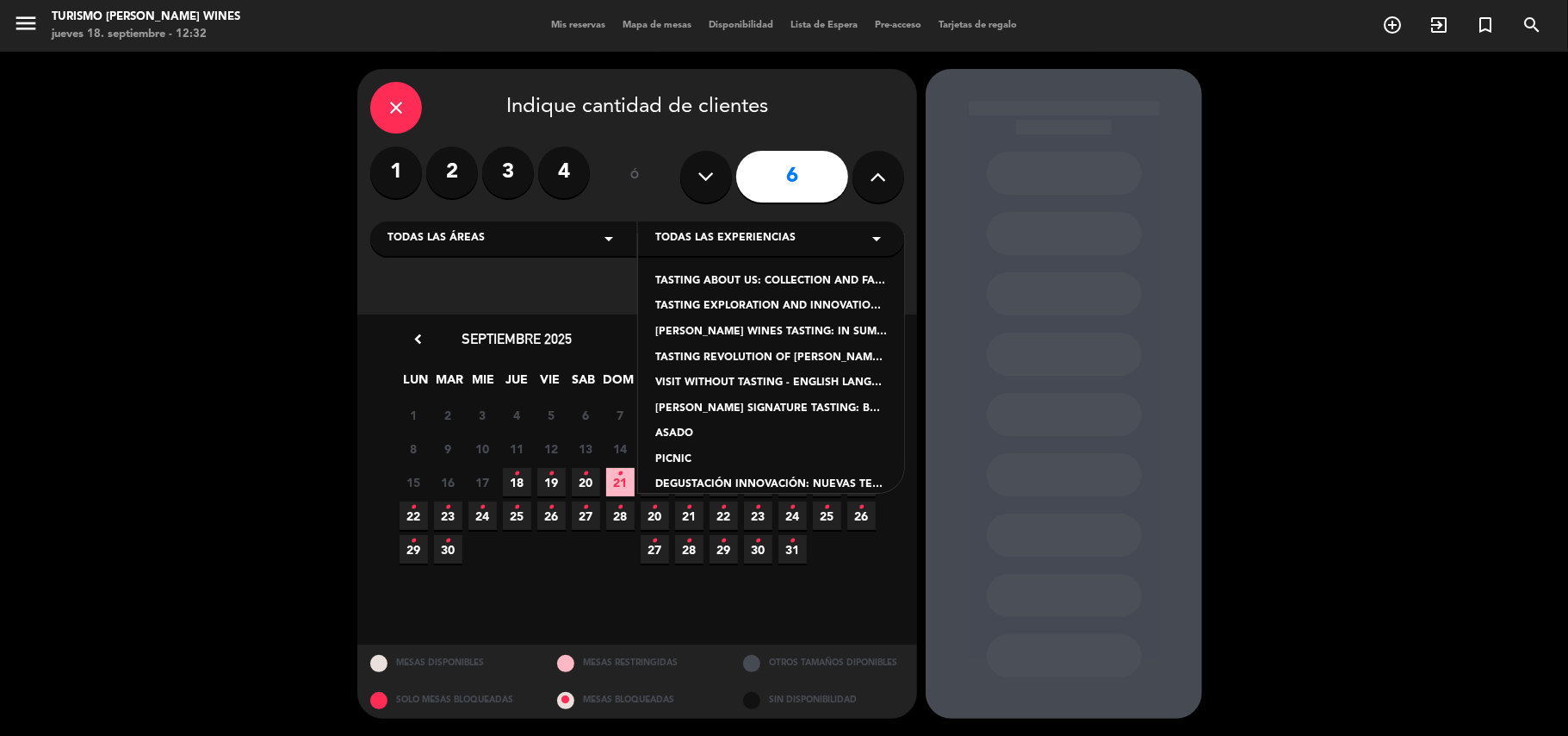
click at [714, 236] on span "Todas las experiencias" at bounding box center [726, 238] width 141 height 17
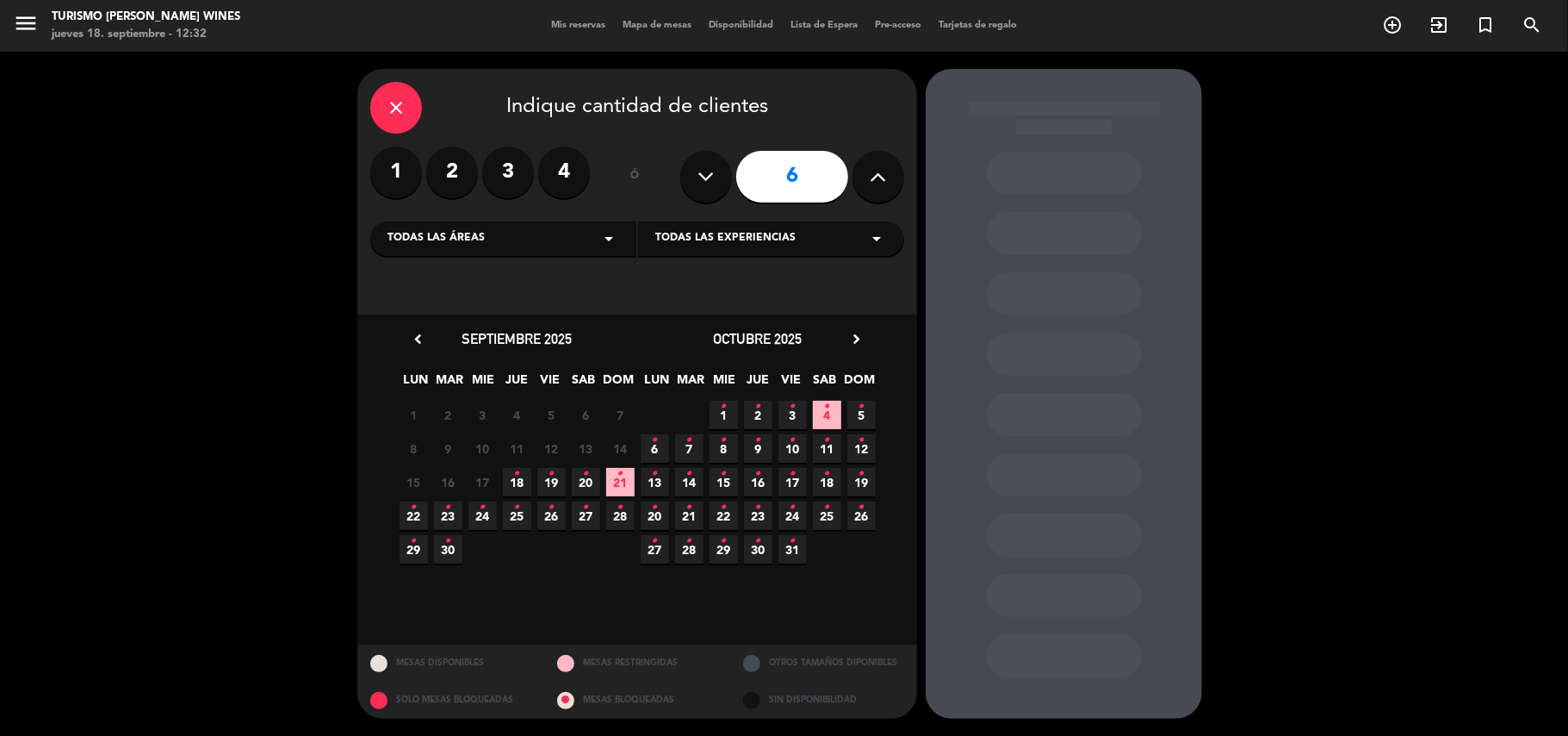
click at [408, 520] on span "22 •" at bounding box center [413, 515] width 28 height 28
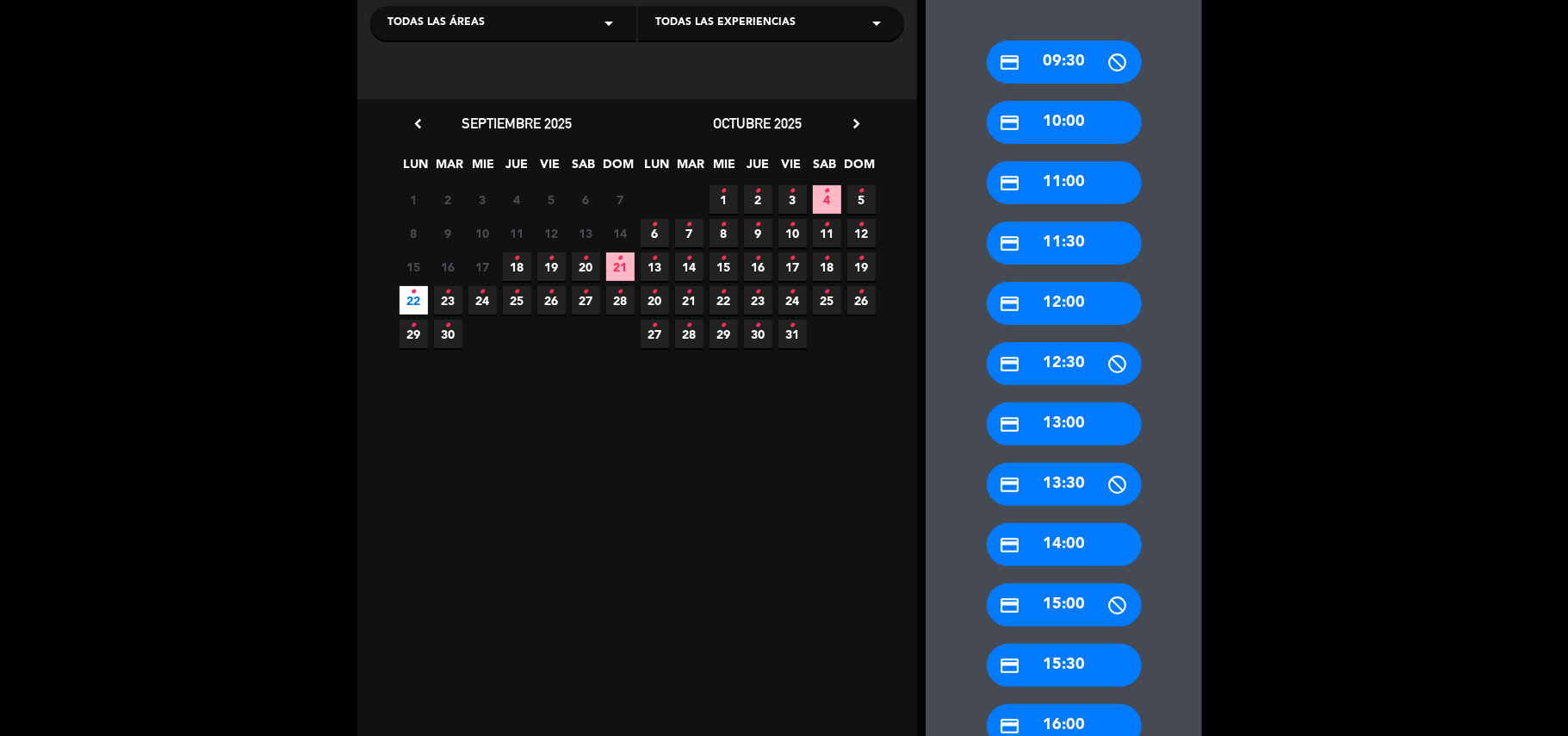
scroll to position [217, 0]
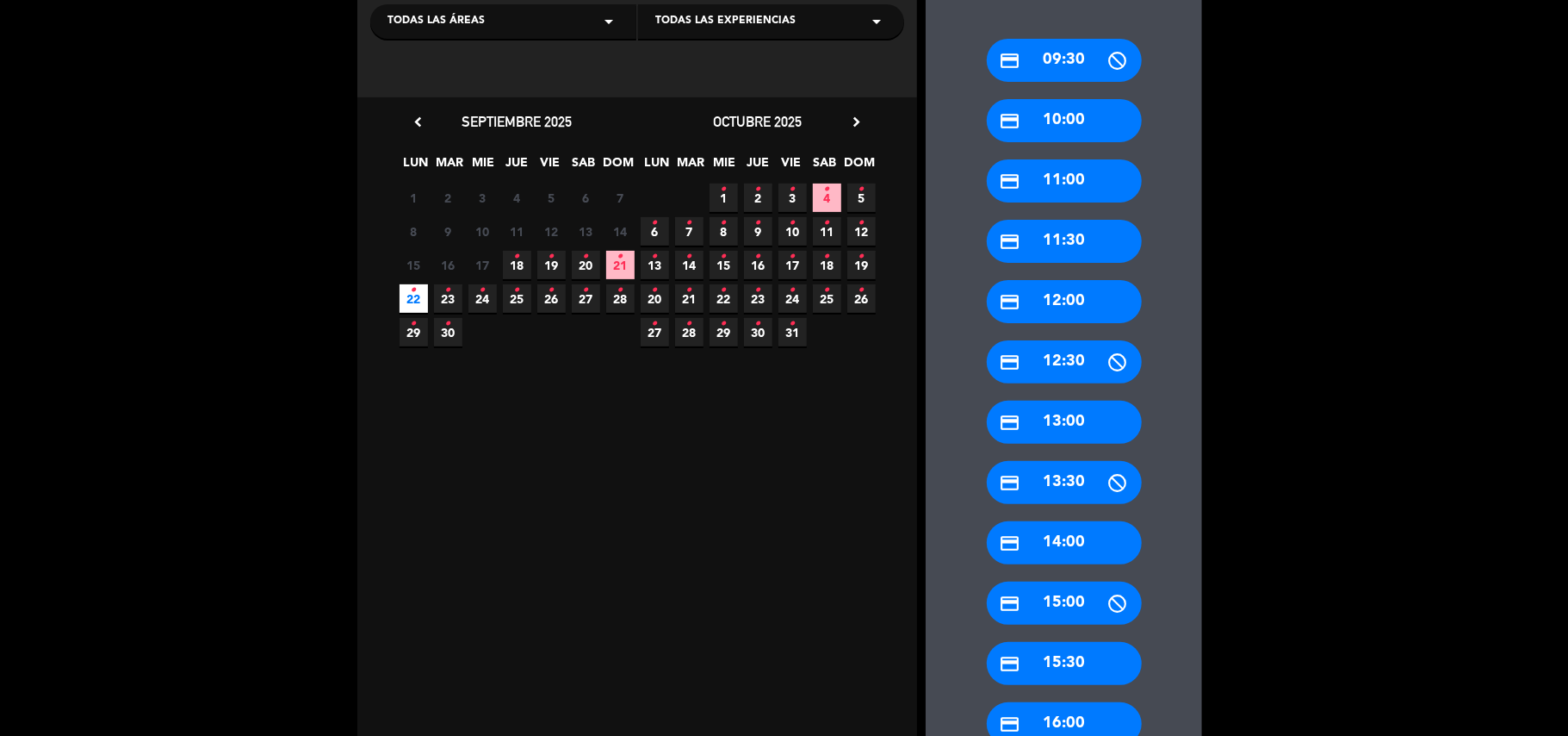
click at [1065, 550] on div "credit_card 14:00" at bounding box center [1064, 542] width 155 height 43
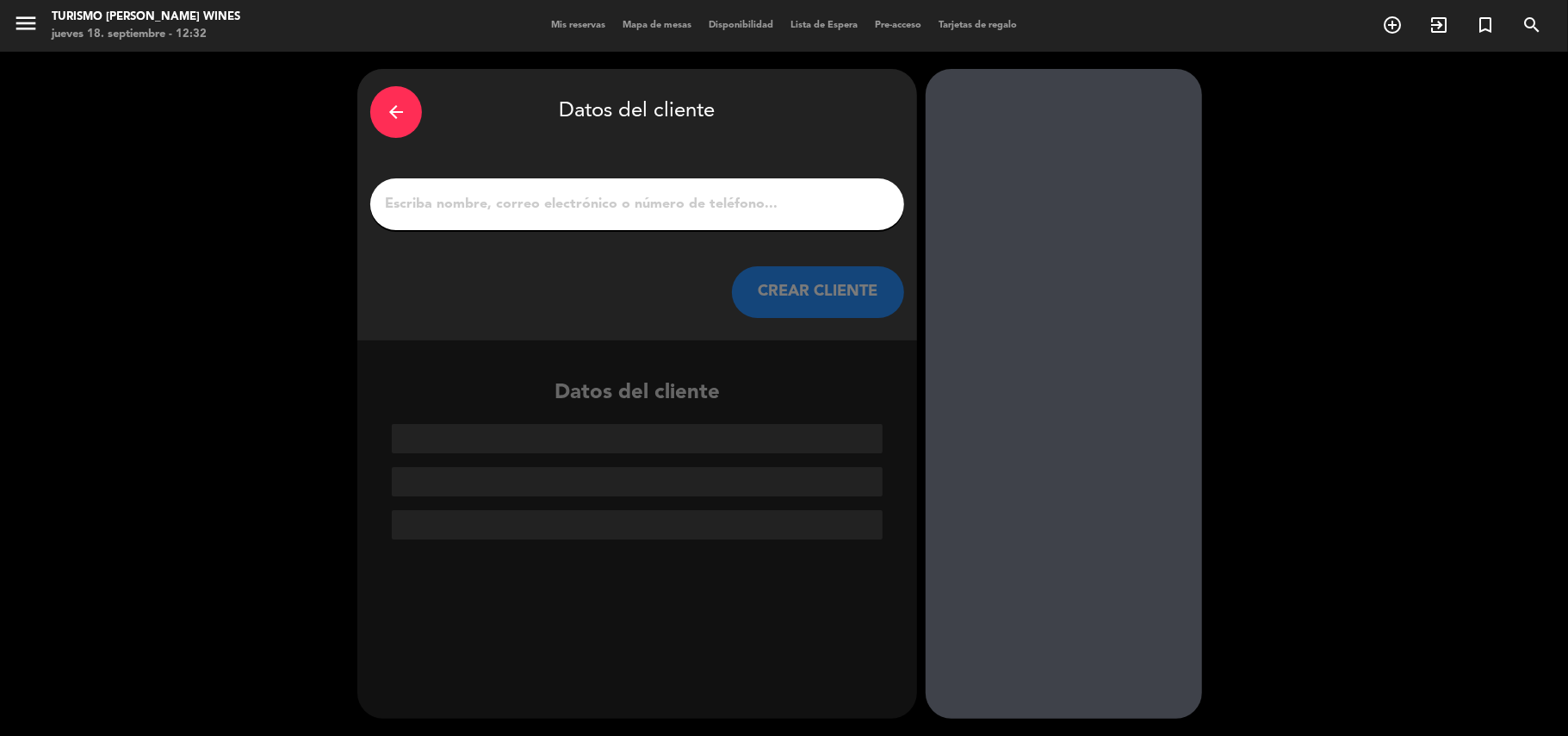
scroll to position [0, 0]
click at [841, 201] on input "1" at bounding box center [637, 204] width 508 height 24
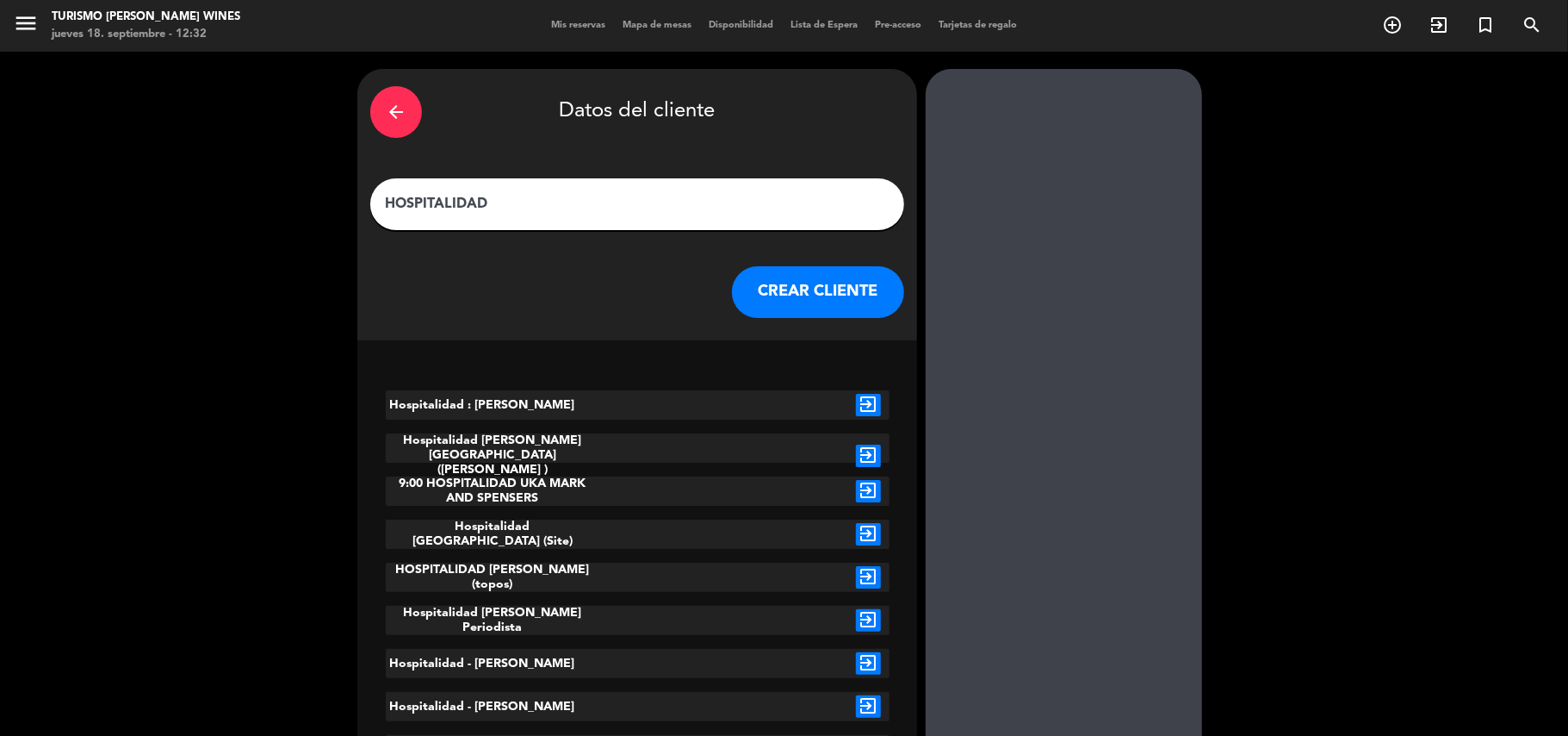
paste input "dist. del NEA"
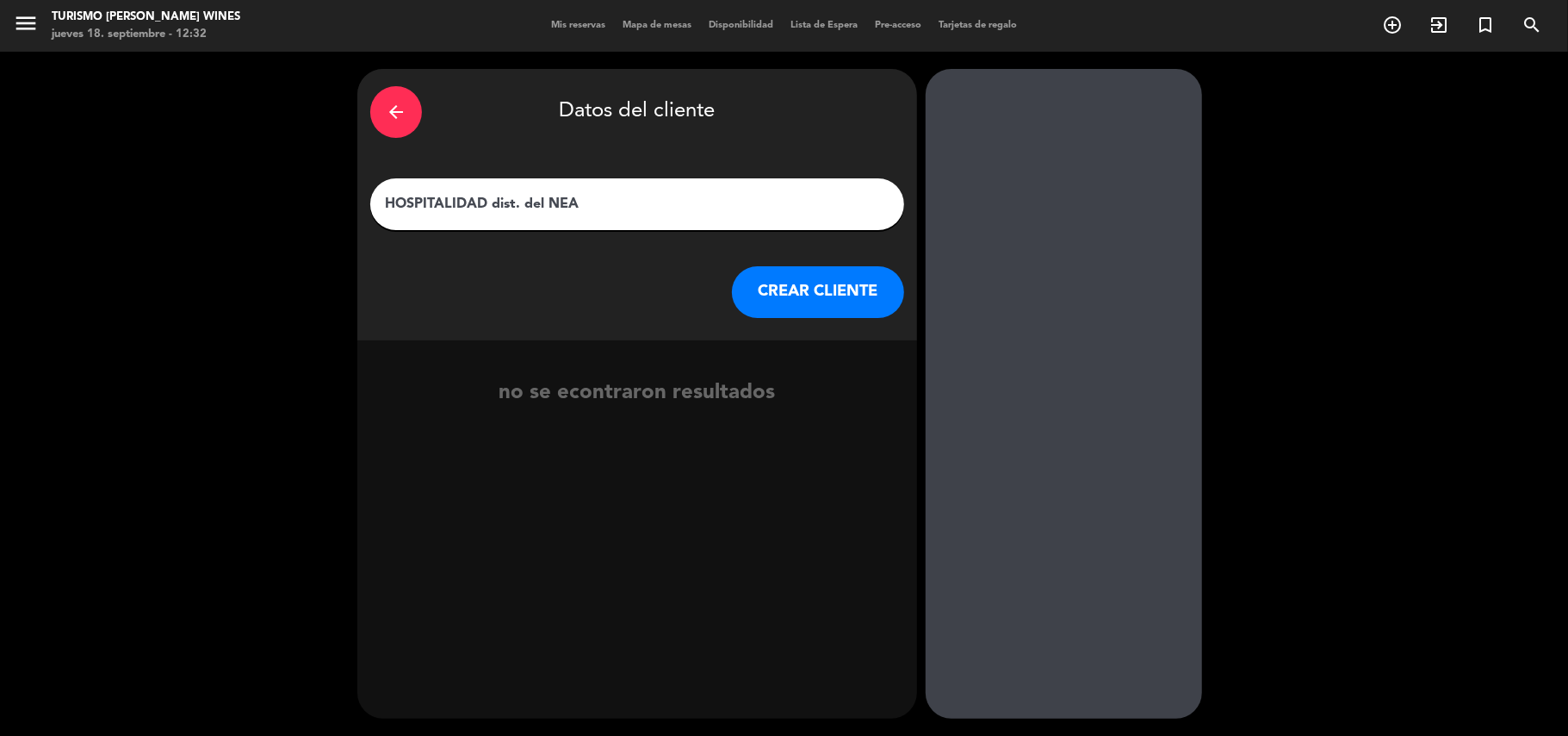
type input "HOSPITALIDAD dist. del NEA"
click at [800, 303] on button "CREAR CLIENTE" at bounding box center [818, 292] width 172 height 52
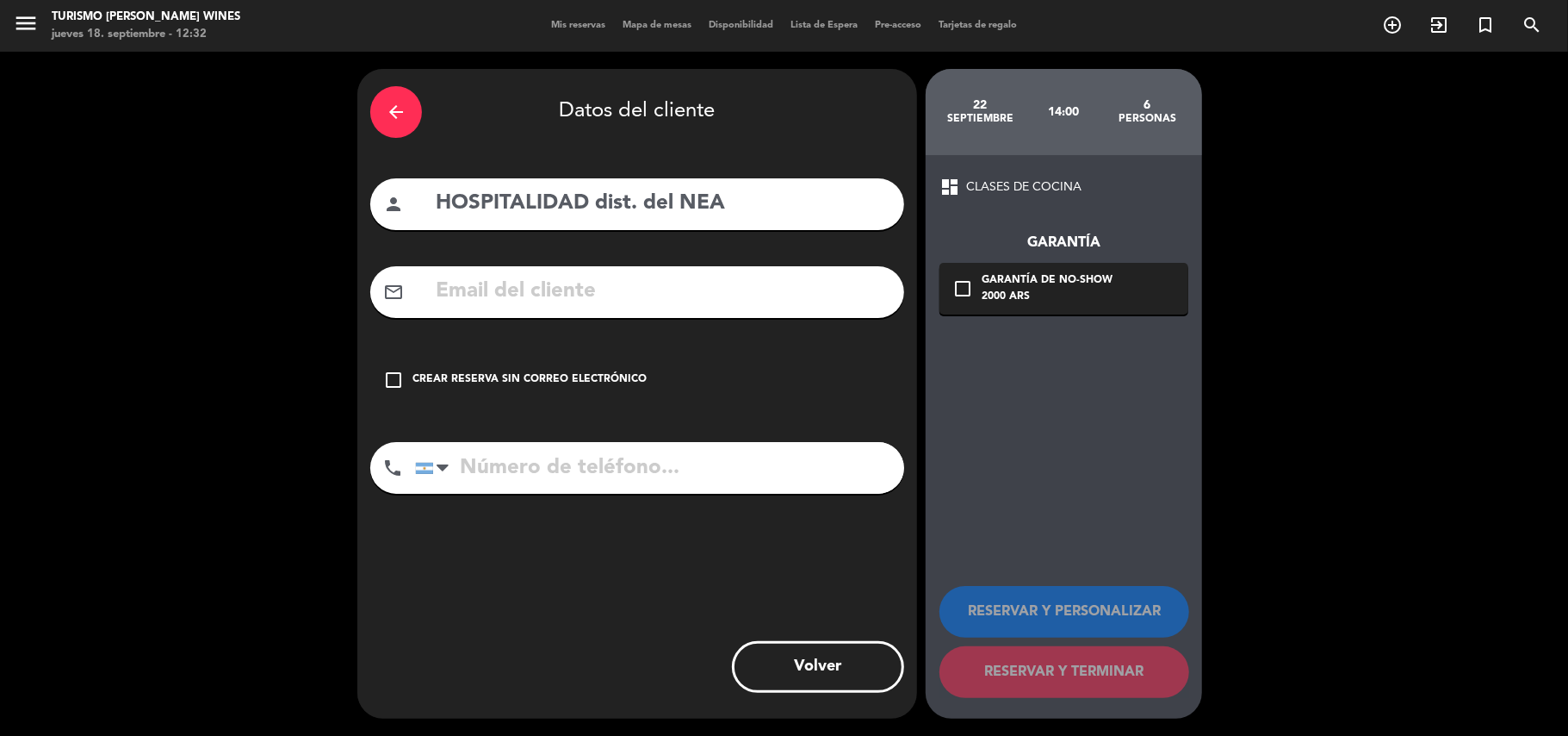
click at [532, 376] on div "Crear reserva sin correo electrónico" at bounding box center [529, 380] width 235 height 17
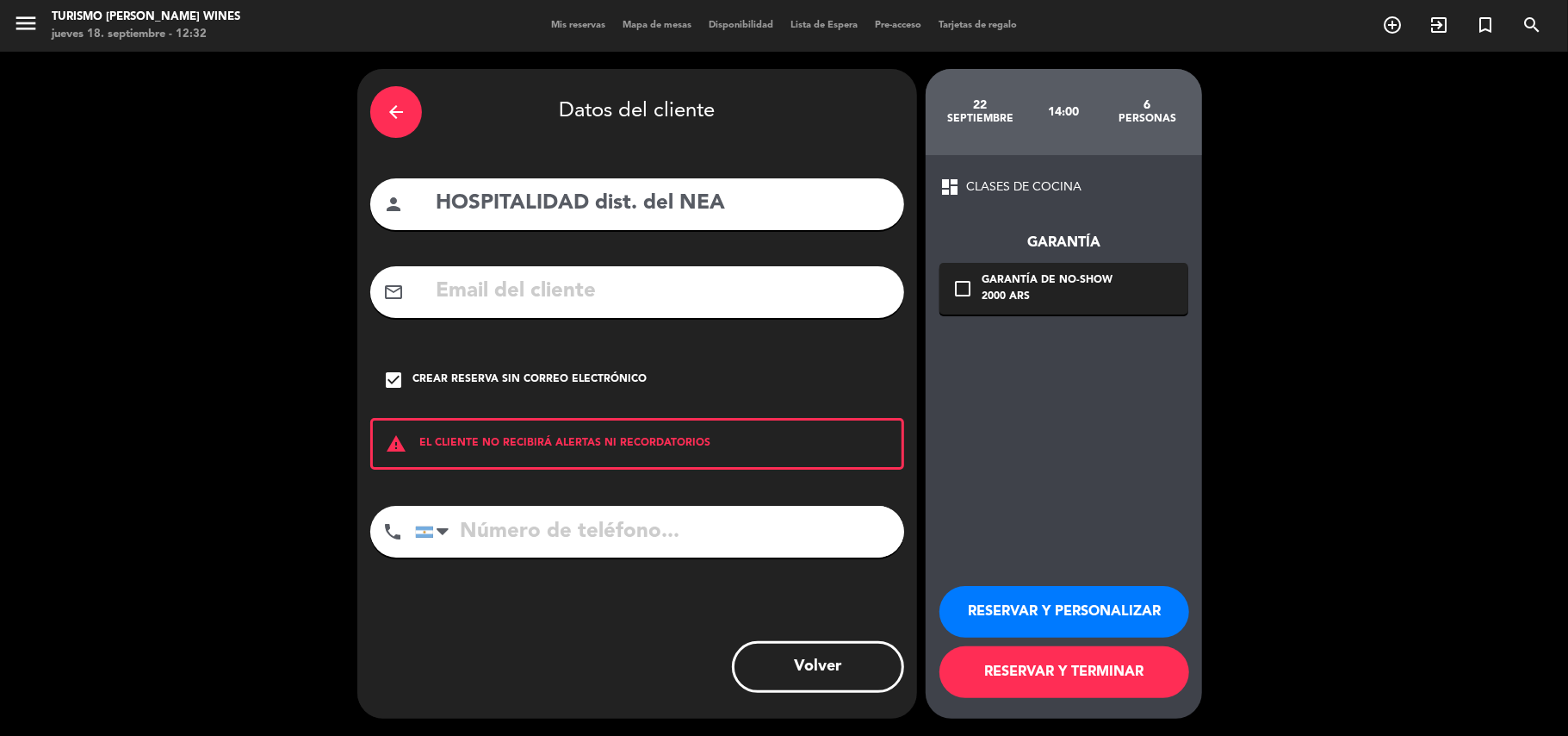
click at [1039, 617] on button "RESERVAR Y PERSONALIZAR" at bounding box center [1064, 612] width 250 height 52
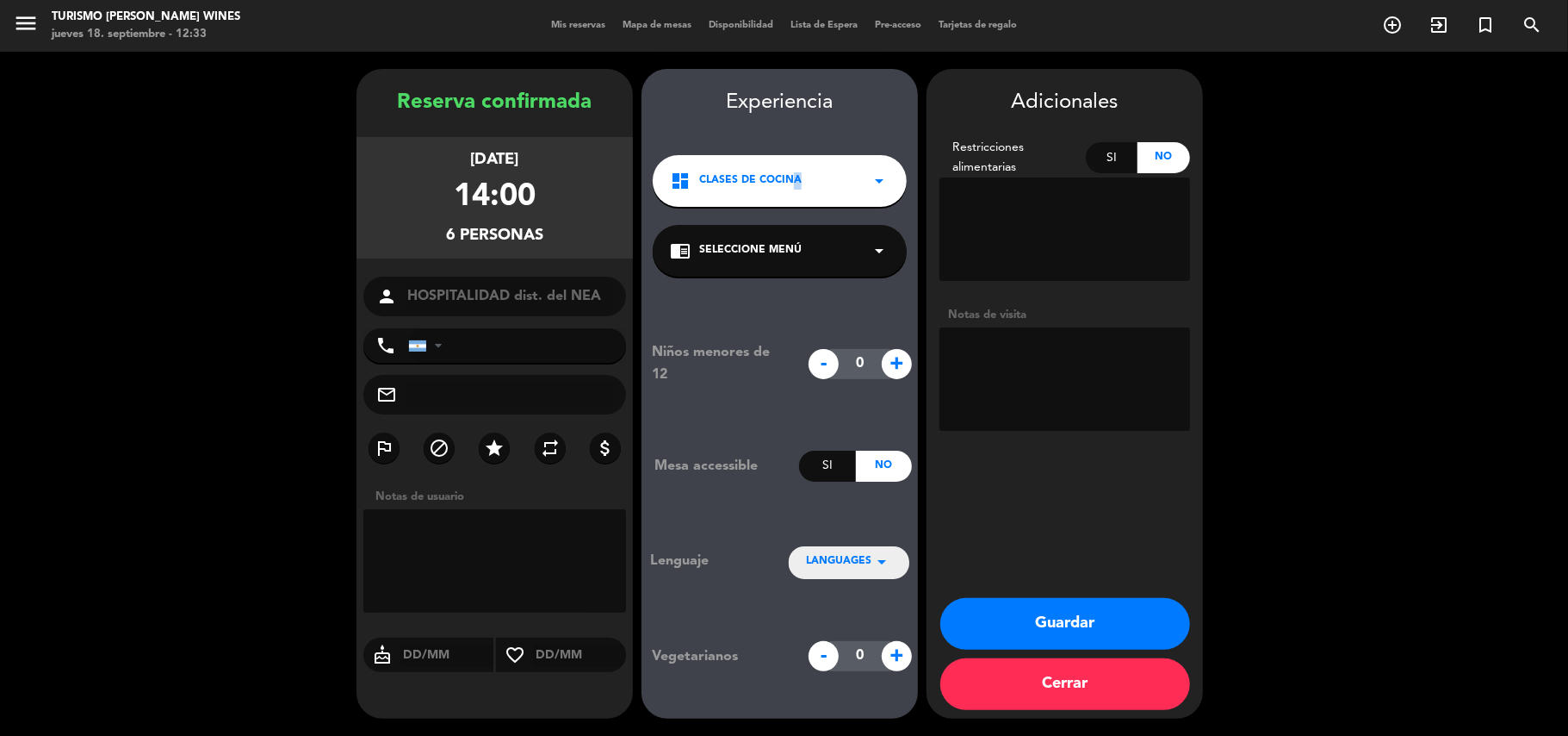
click at [793, 190] on div "dashboard CLASES DE COCINA arrow_drop_down" at bounding box center [779, 181] width 254 height 52
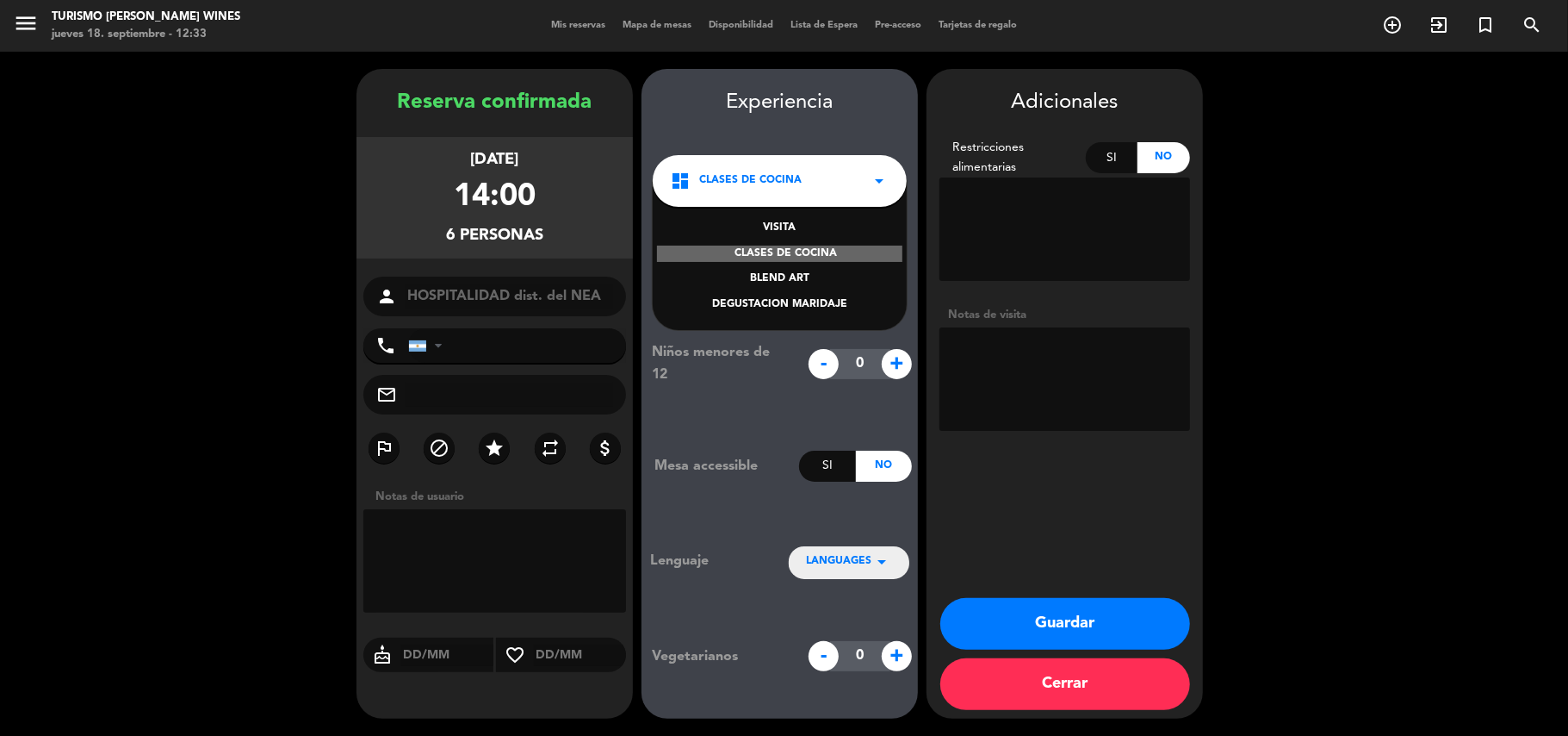
click at [792, 226] on div "VISITA" at bounding box center [779, 228] width 220 height 17
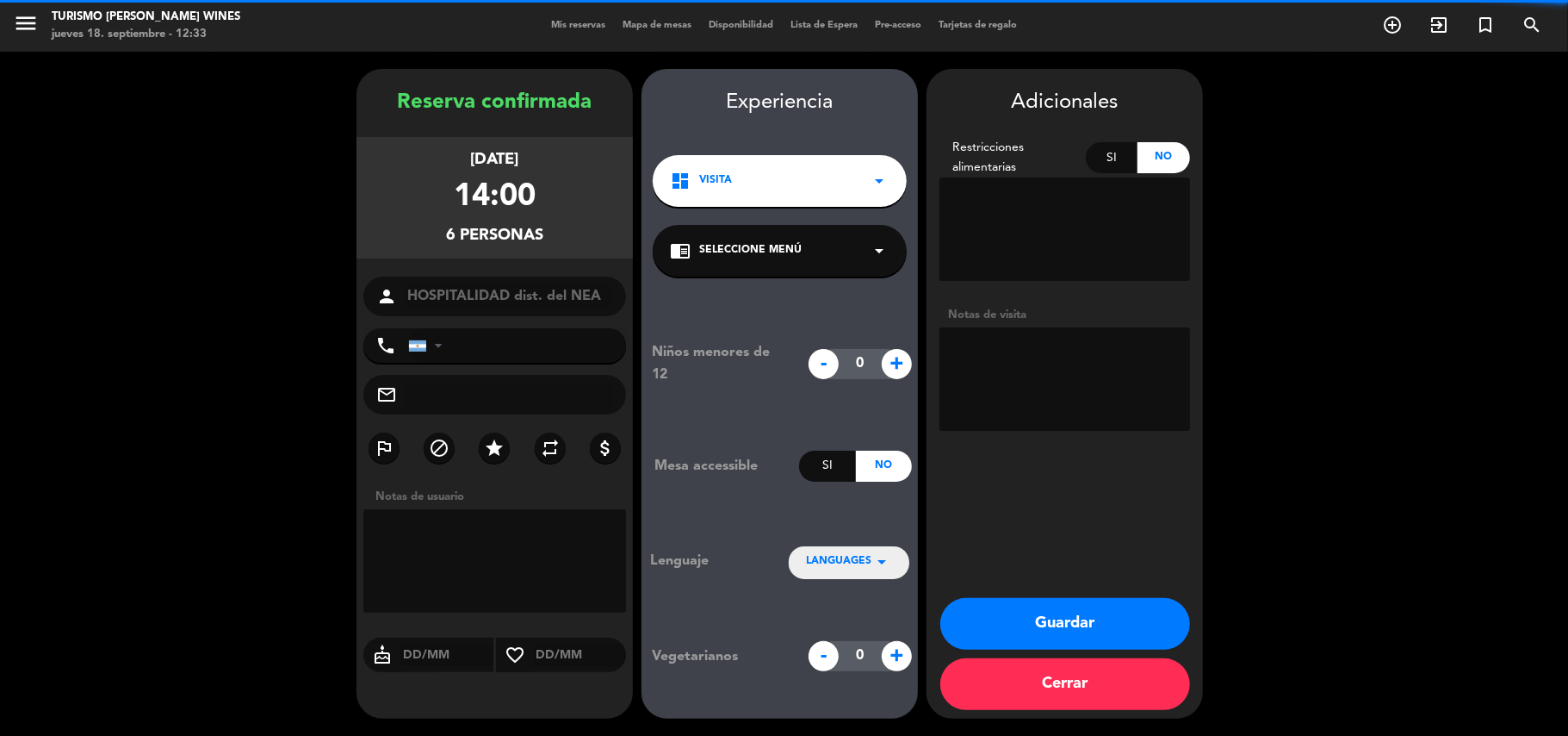
click at [986, 359] on textarea at bounding box center [1064, 379] width 251 height 103
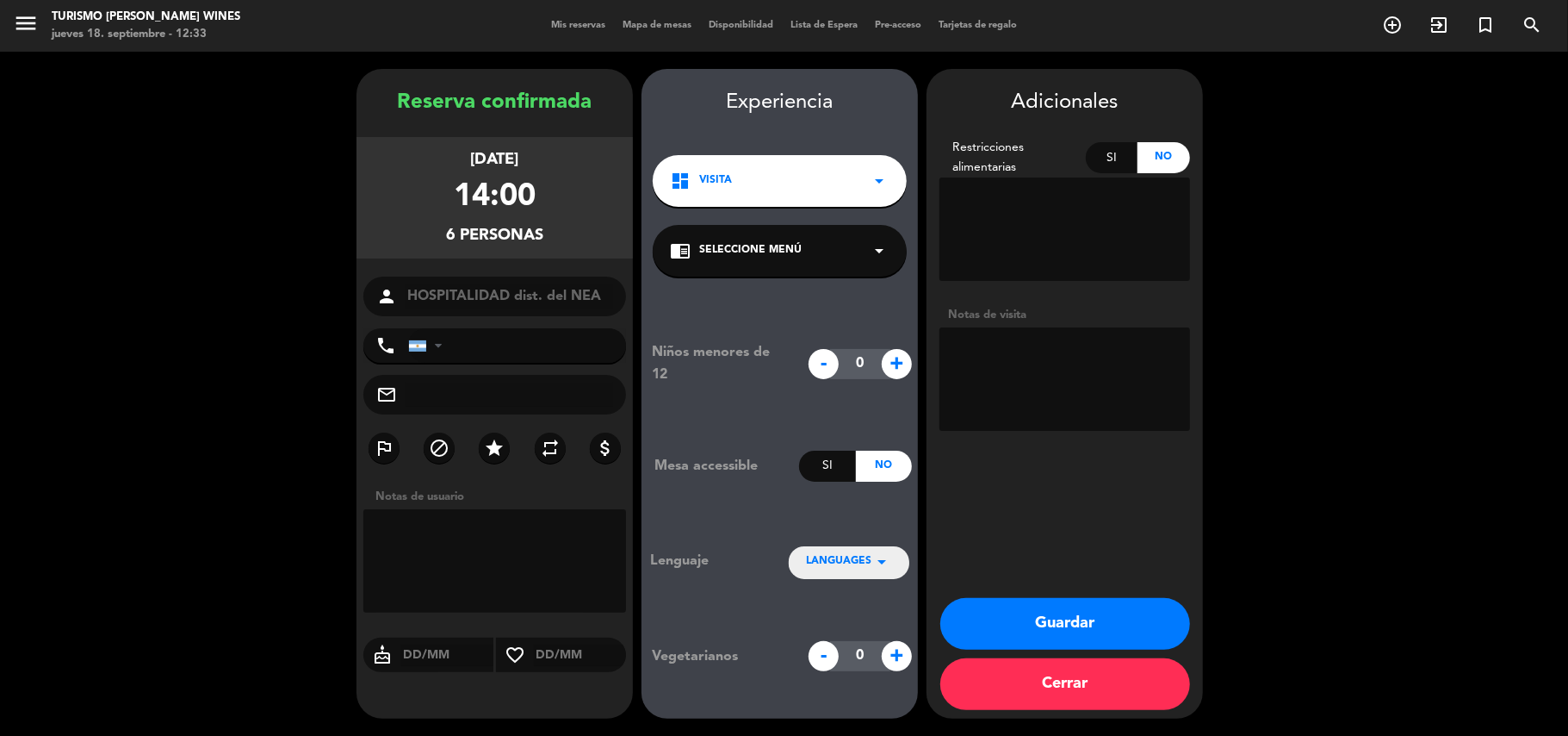
paste textarea "A continuación el programa y necesidades: - 14.30hrs.: Arribo a la bodega y rec…"
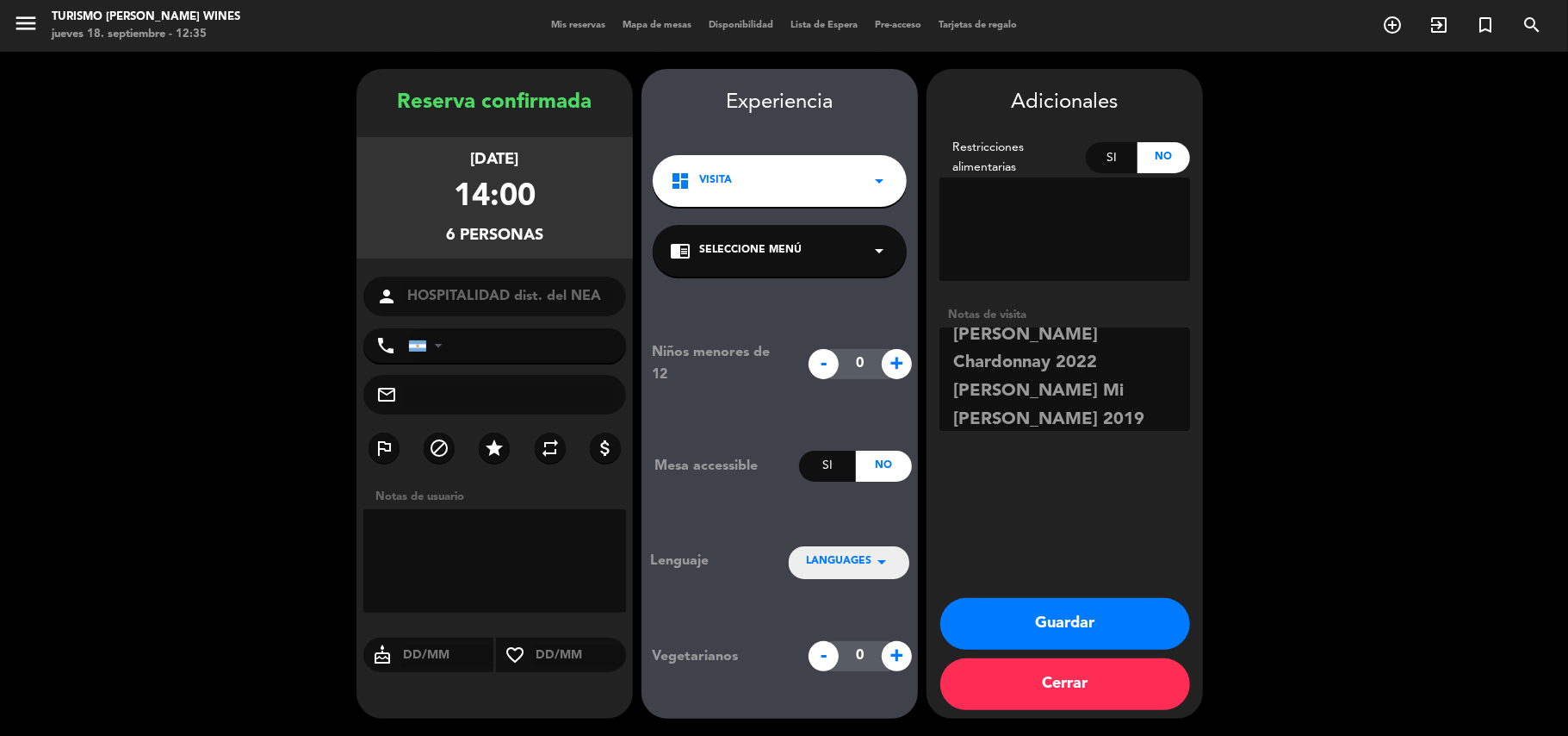
scroll to position [997, 0]
type textarea "A continuación el programa y necesidades: -14.30hrs.: Arribo a la bodega y rece…"
click at [1013, 632] on button "Guardar" at bounding box center [1065, 624] width 250 height 52
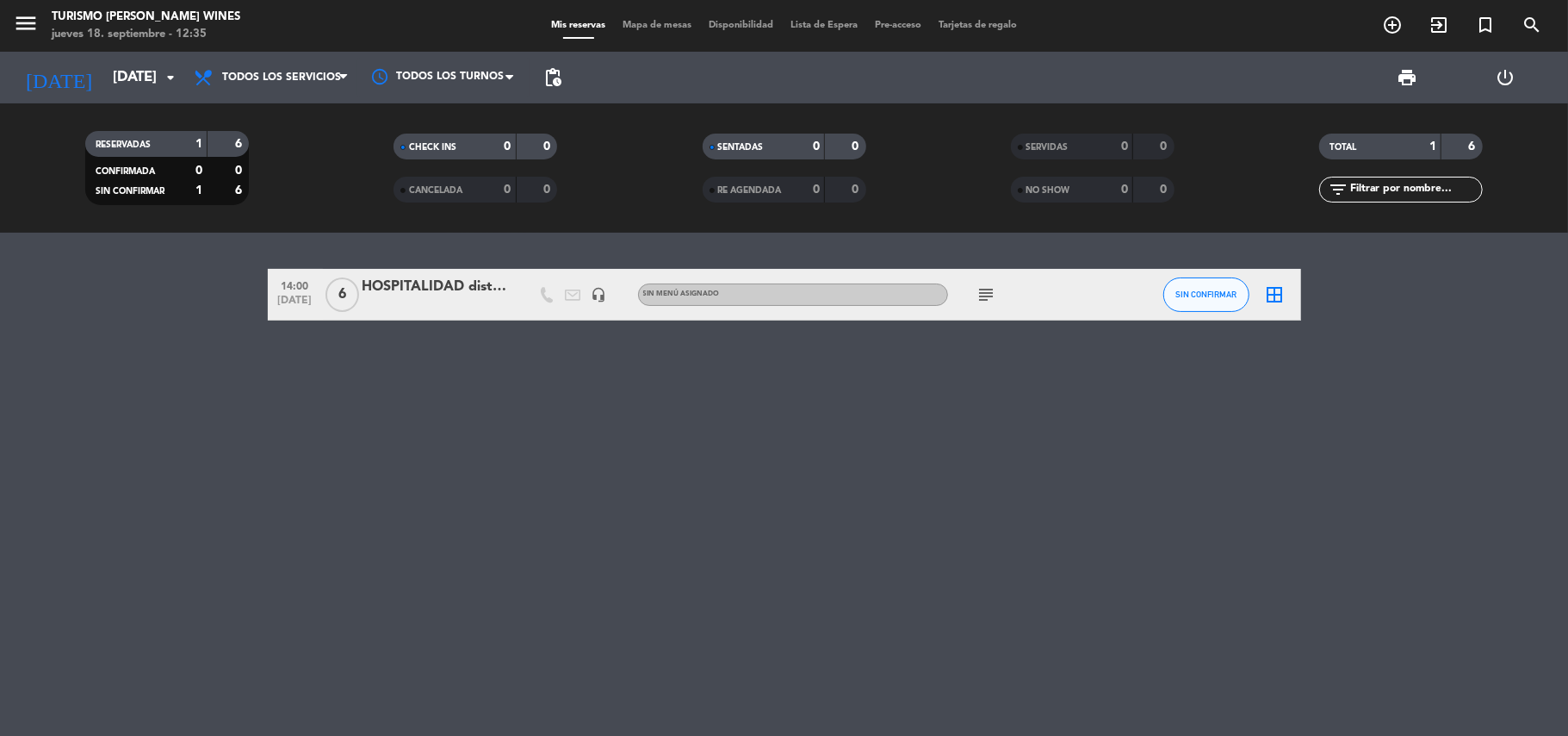
click at [459, 286] on div "HOSPITALIDAD dist. del NEA" at bounding box center [435, 287] width 146 height 23
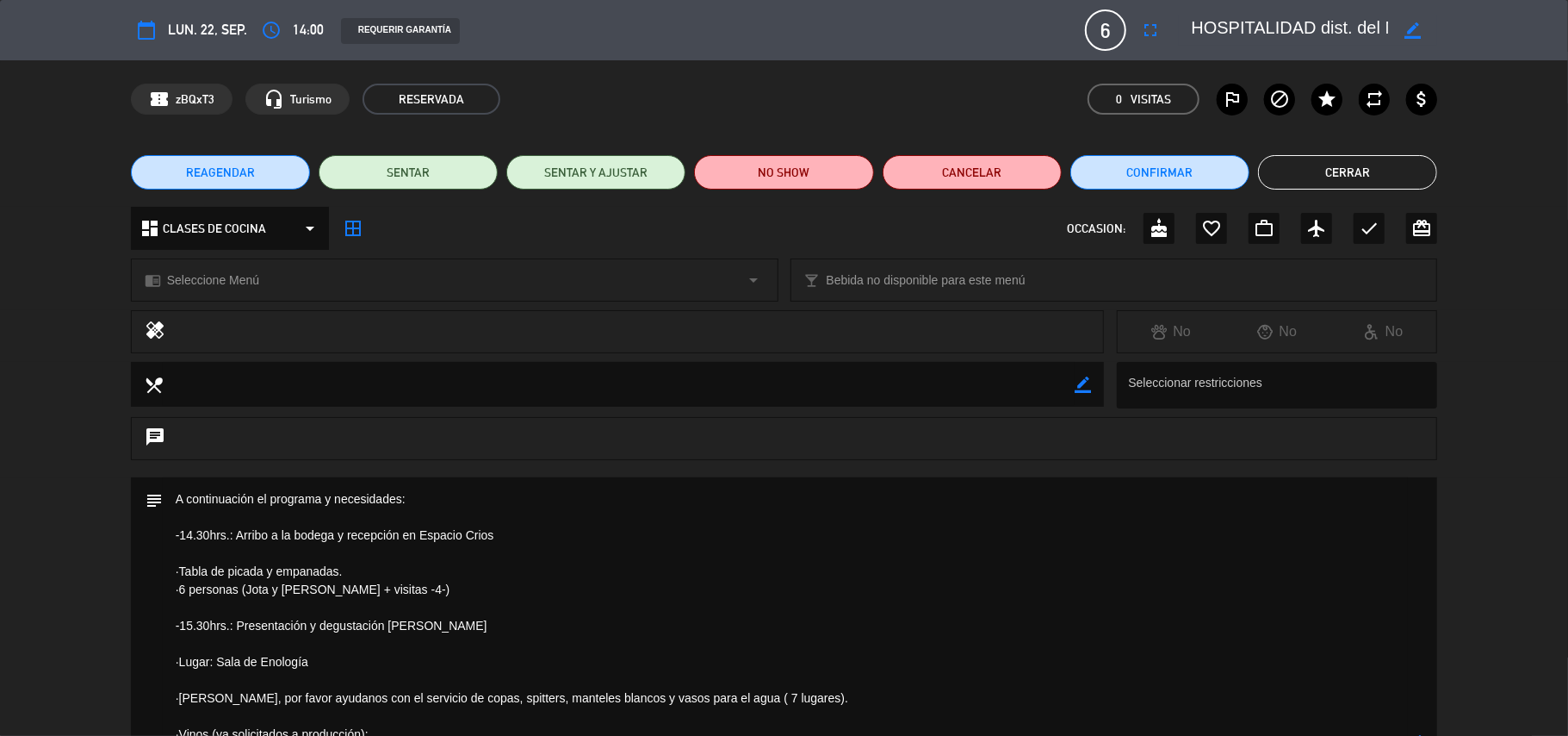
click at [1316, 170] on button "Cerrar" at bounding box center [1348, 173] width 179 height 35
